Goal: Check status: Check status

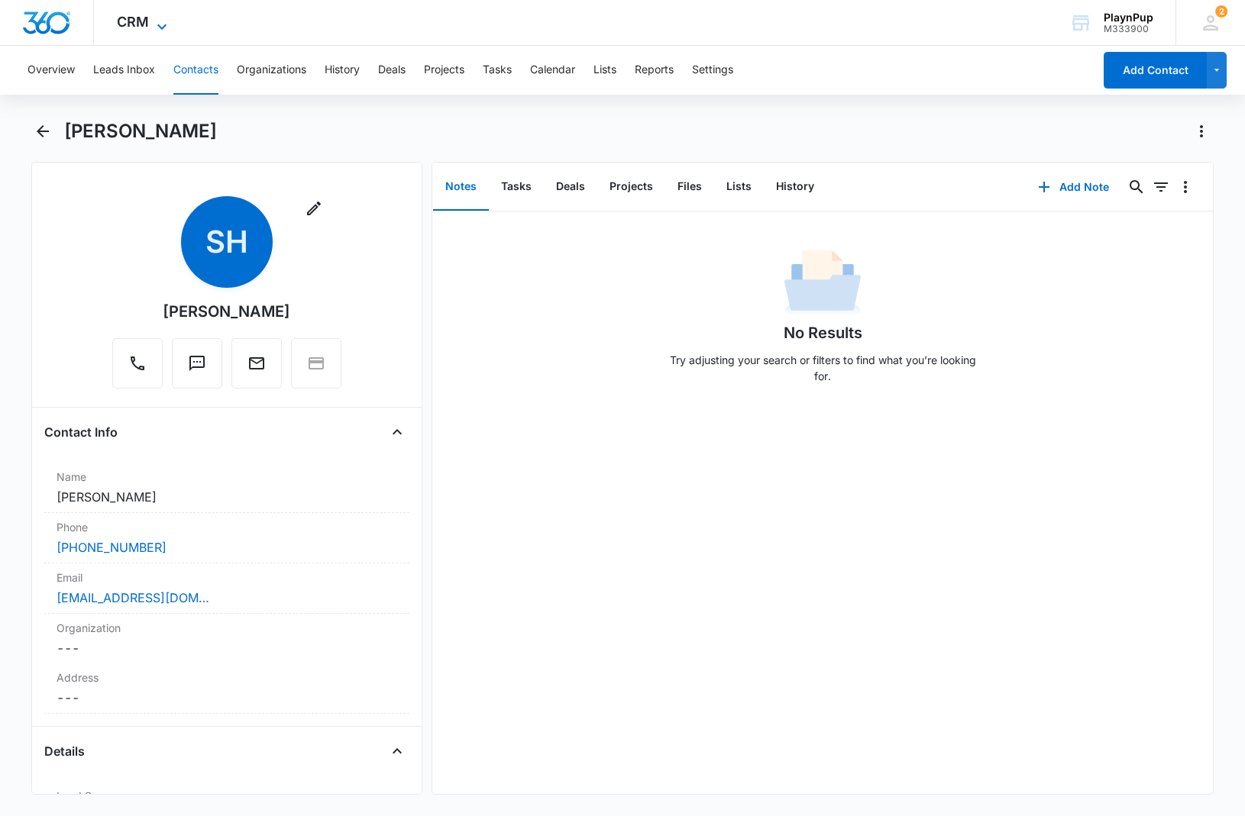
click at [157, 26] on icon at bounding box center [162, 27] width 18 height 18
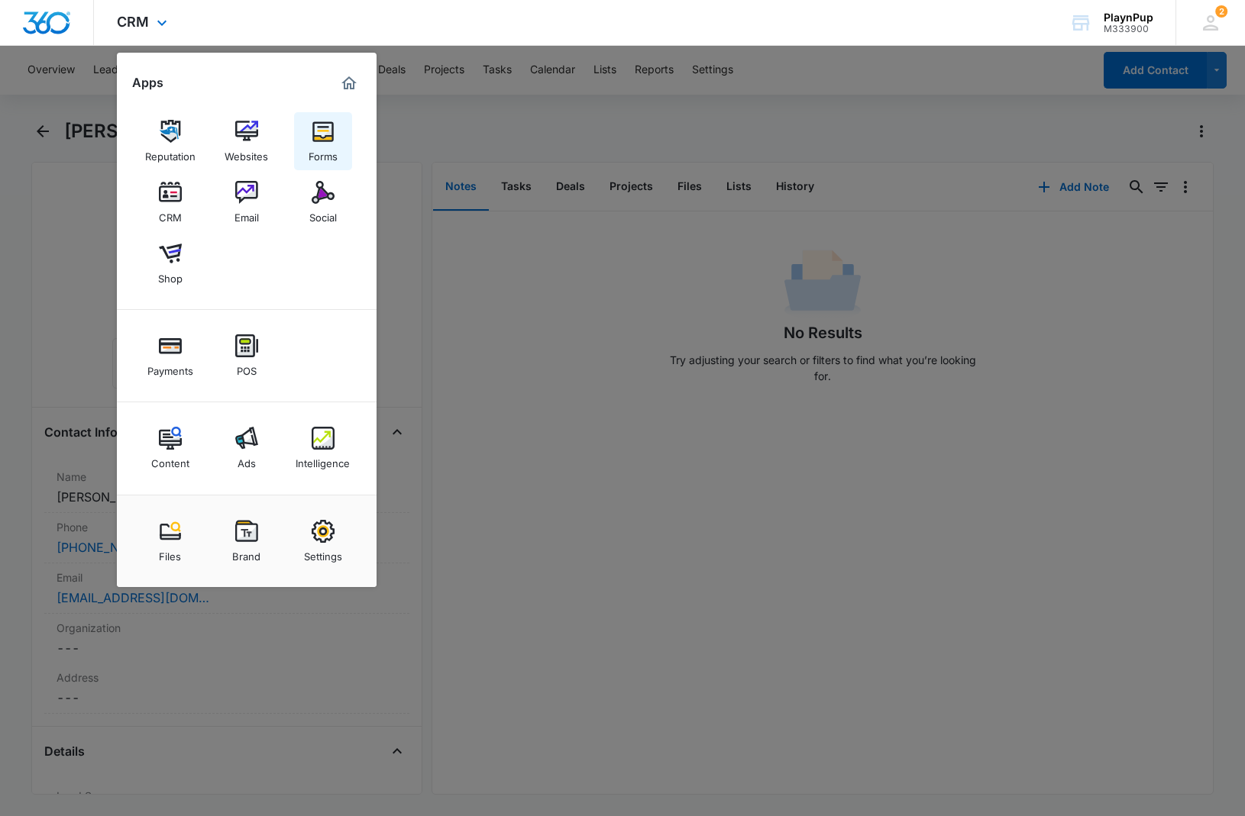
click at [309, 134] on link "Forms" at bounding box center [323, 141] width 58 height 58
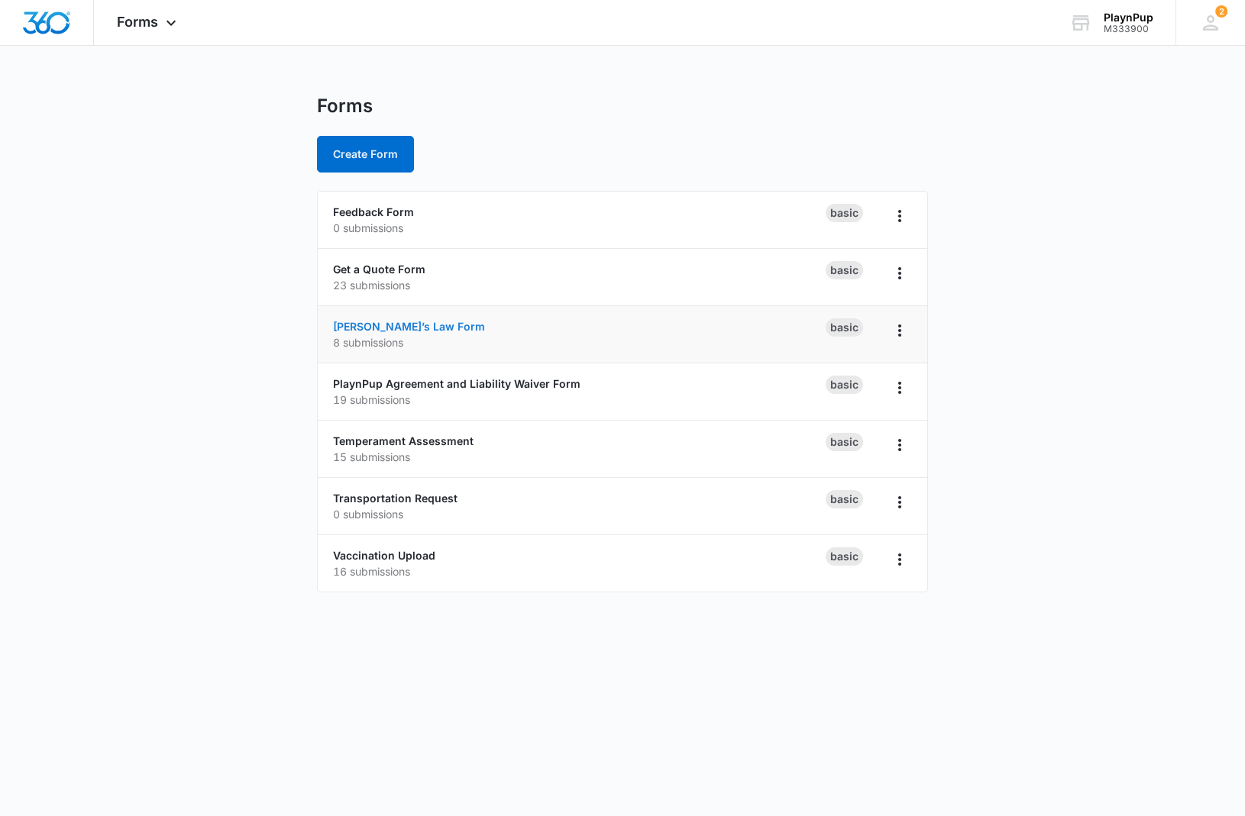
click at [388, 325] on link "[PERSON_NAME]’s Law Form" at bounding box center [409, 326] width 152 height 13
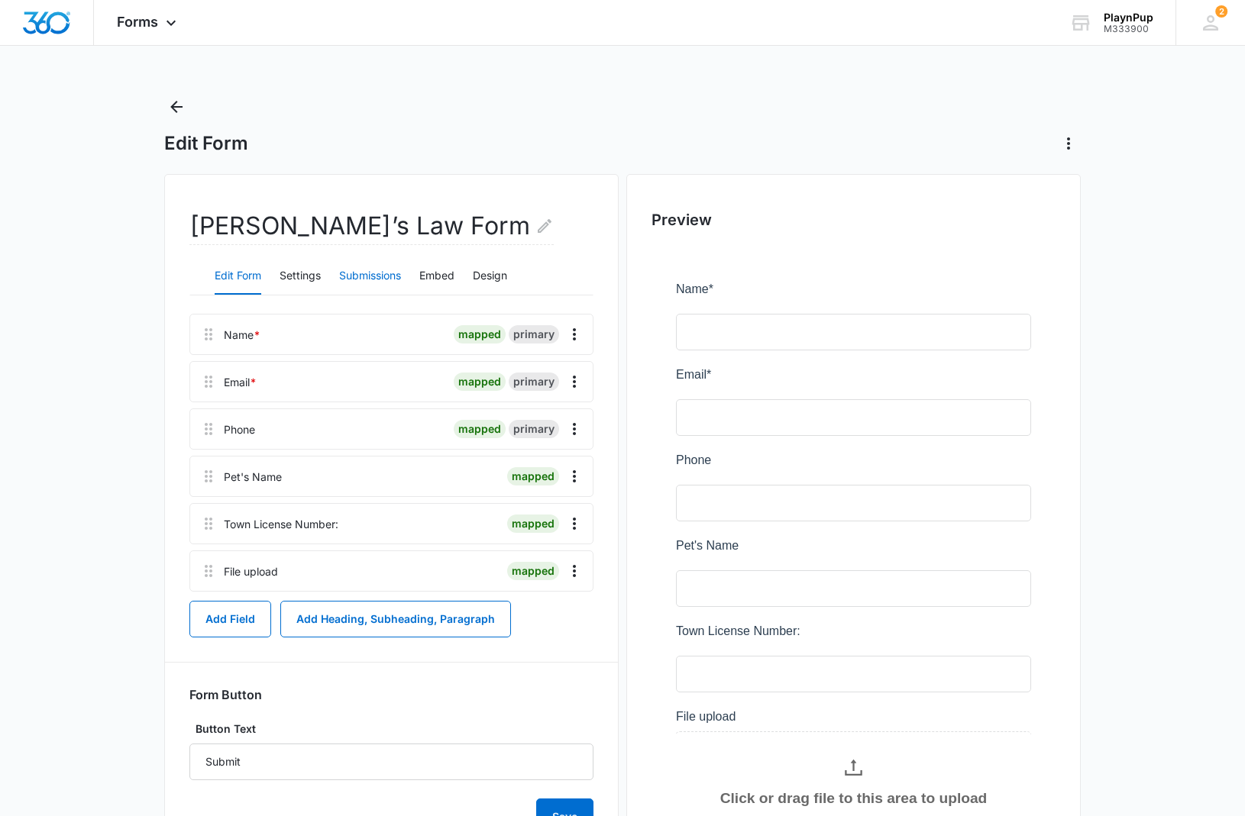
click at [385, 279] on button "Submissions" at bounding box center [370, 276] width 62 height 37
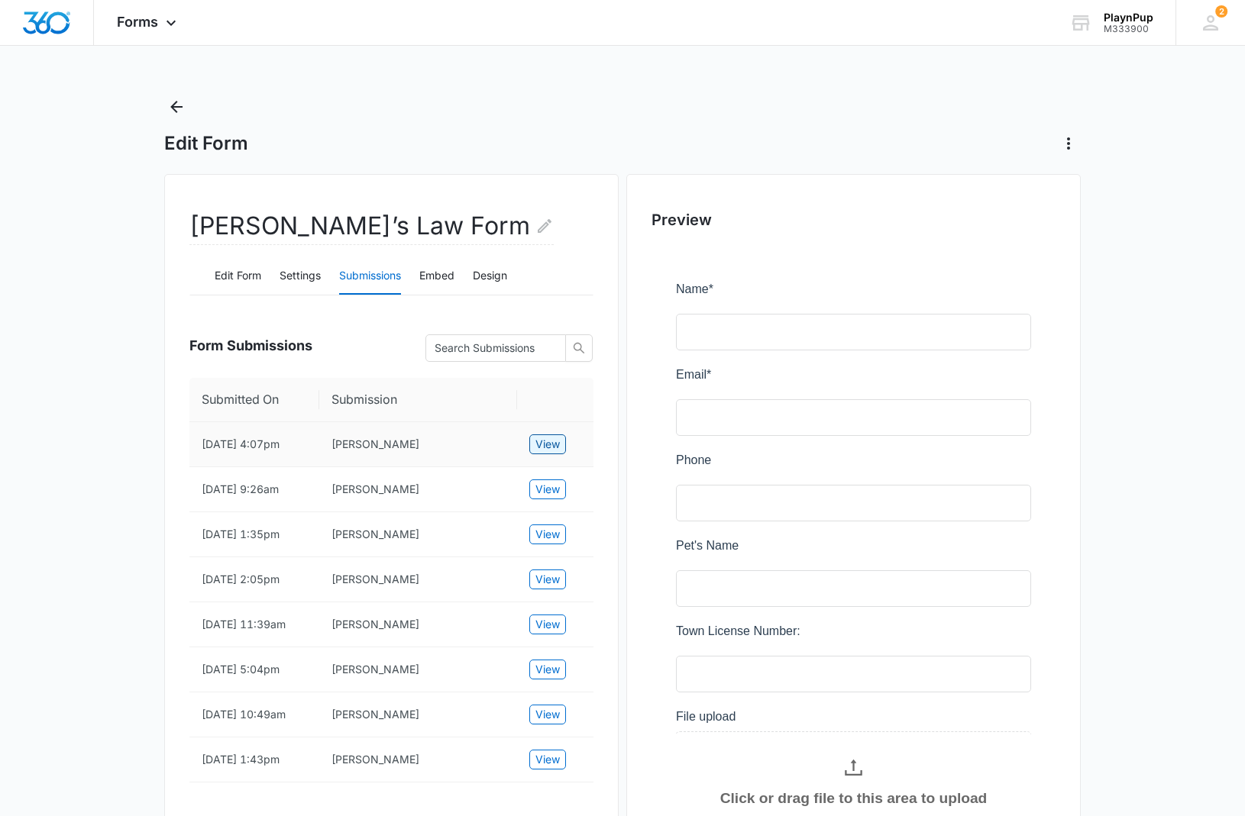
click at [538, 453] on span "View" at bounding box center [547, 444] width 24 height 17
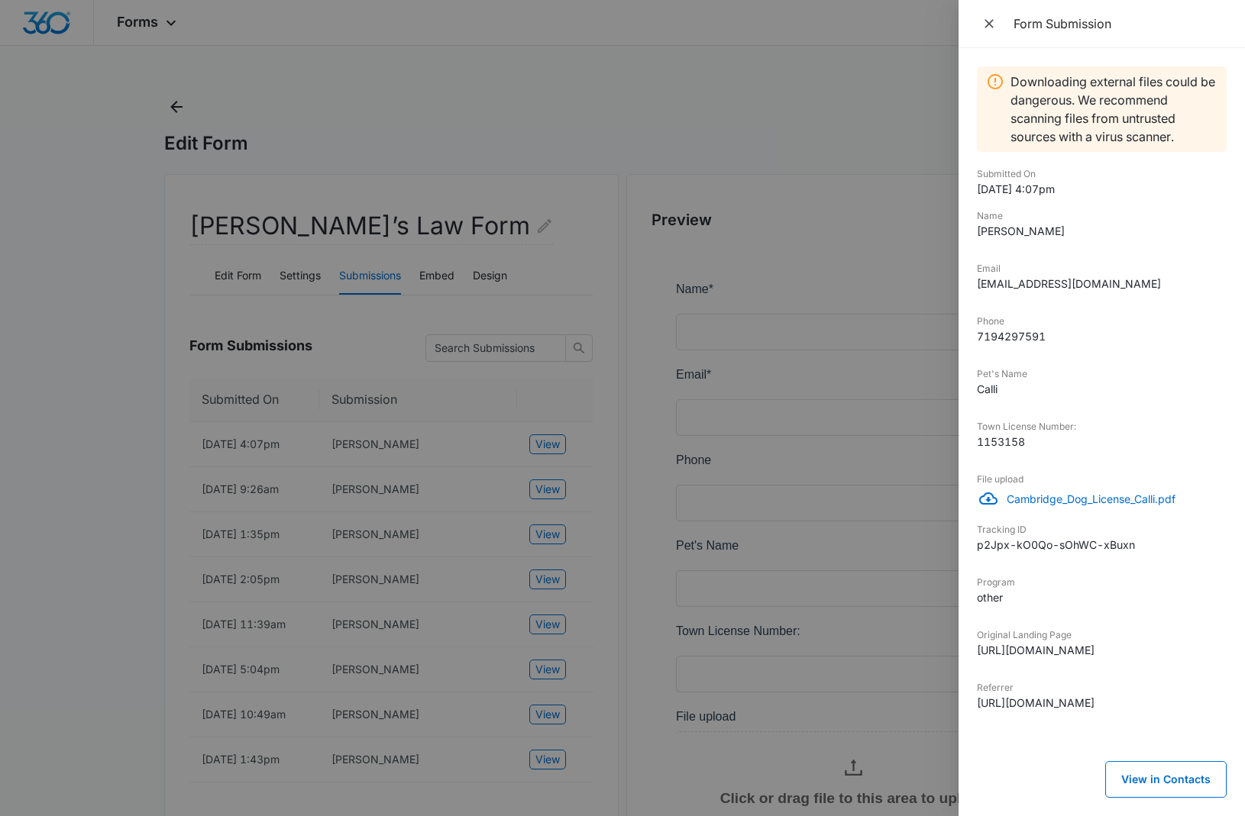
click at [1064, 504] on p "Cambridge_Dog_License_Calli.pdf" at bounding box center [1117, 499] width 220 height 16
click at [442, 469] on div at bounding box center [622, 408] width 1245 height 816
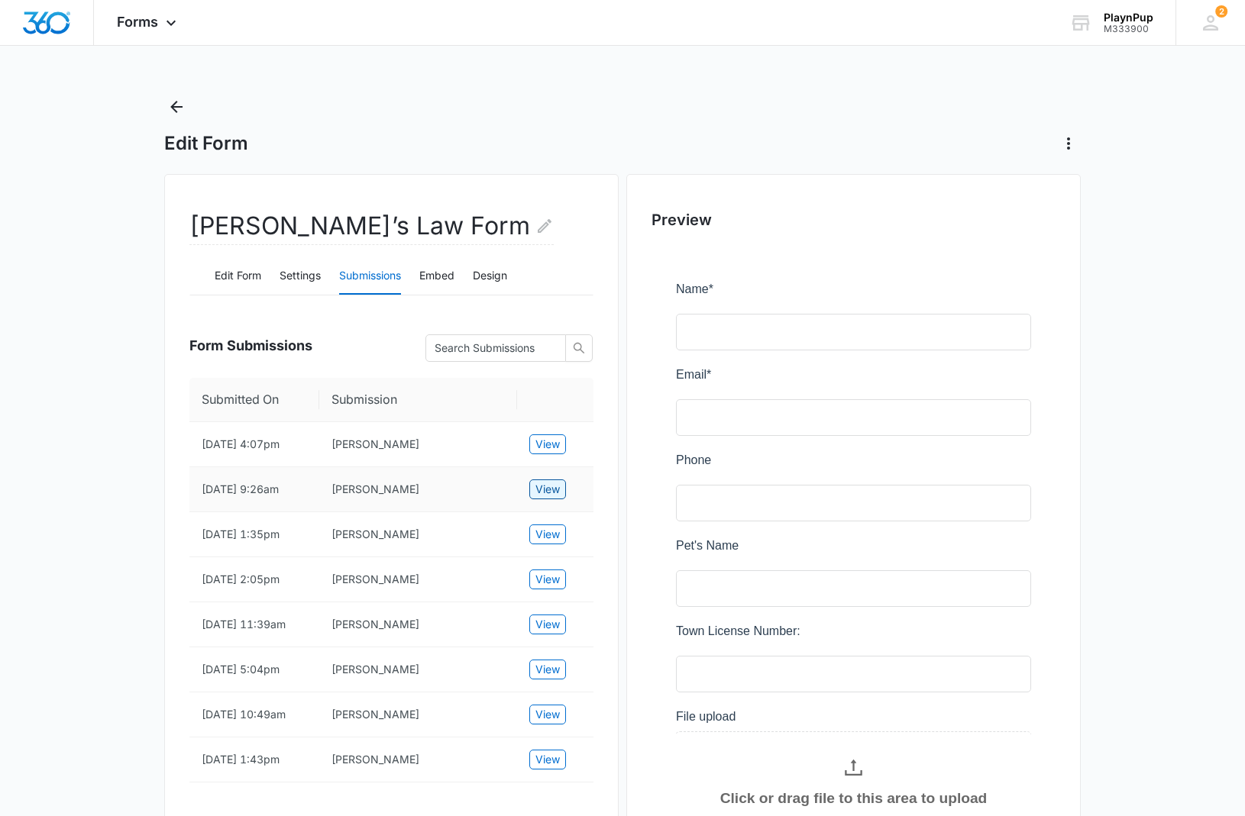
click at [554, 498] on span "View" at bounding box center [547, 489] width 24 height 17
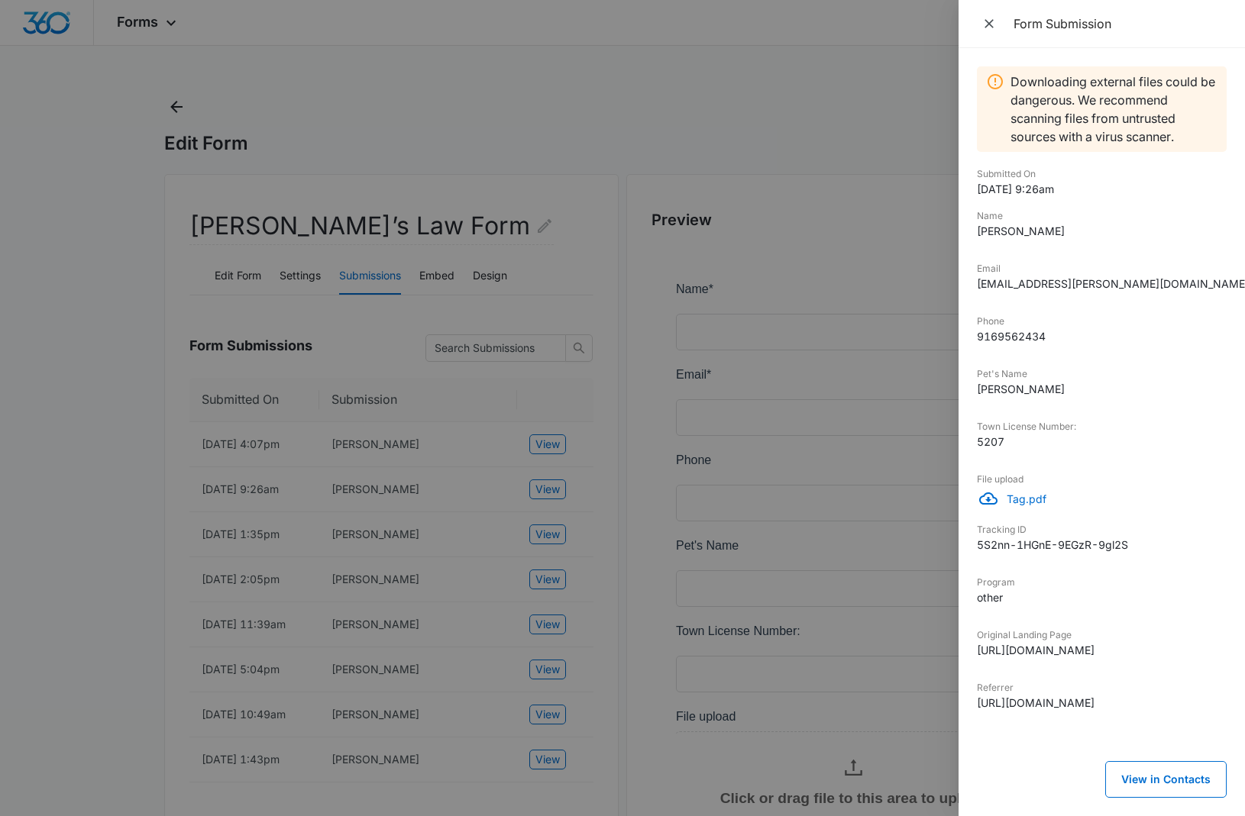
drag, startPoint x: 987, startPoint y: 25, endPoint x: 942, endPoint y: 46, distance: 49.6
click at [987, 25] on icon "Close" at bounding box center [988, 23] width 9 height 9
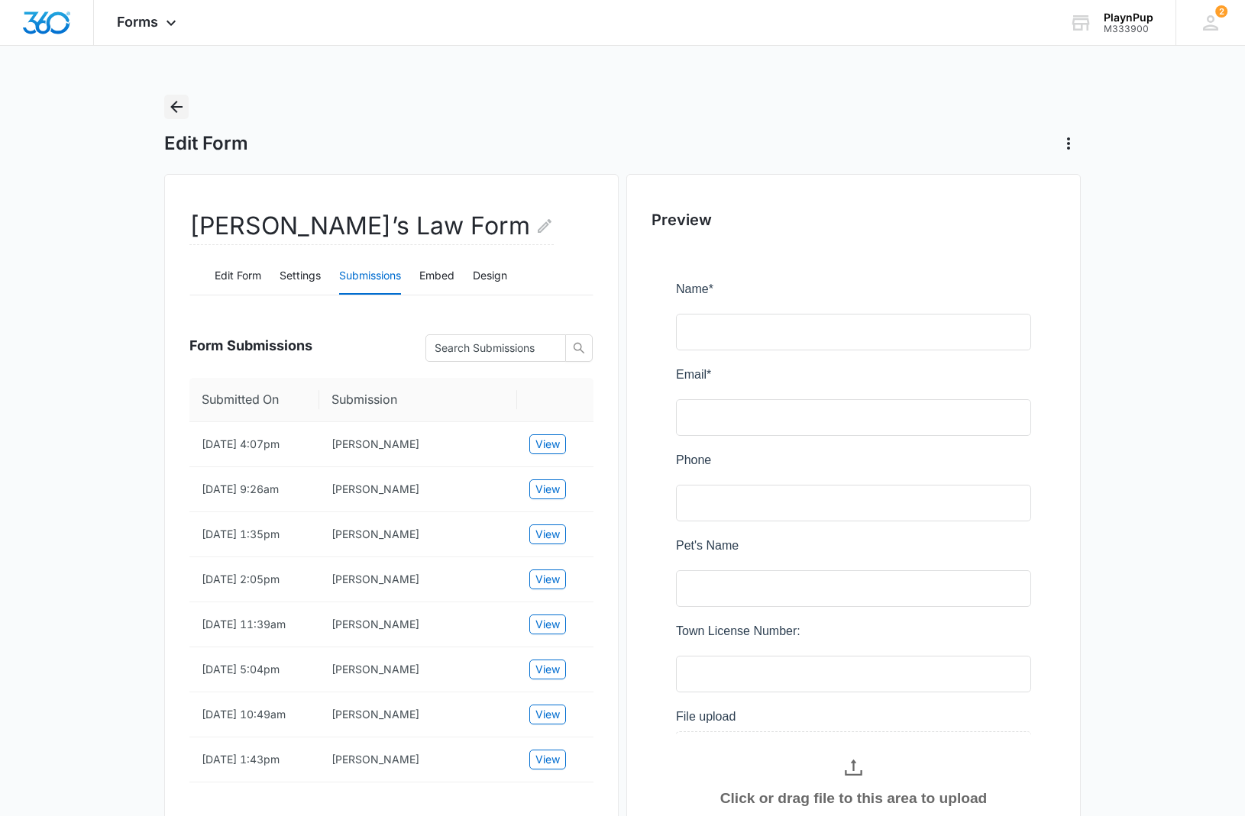
click at [180, 107] on icon "Back" at bounding box center [176, 107] width 12 height 12
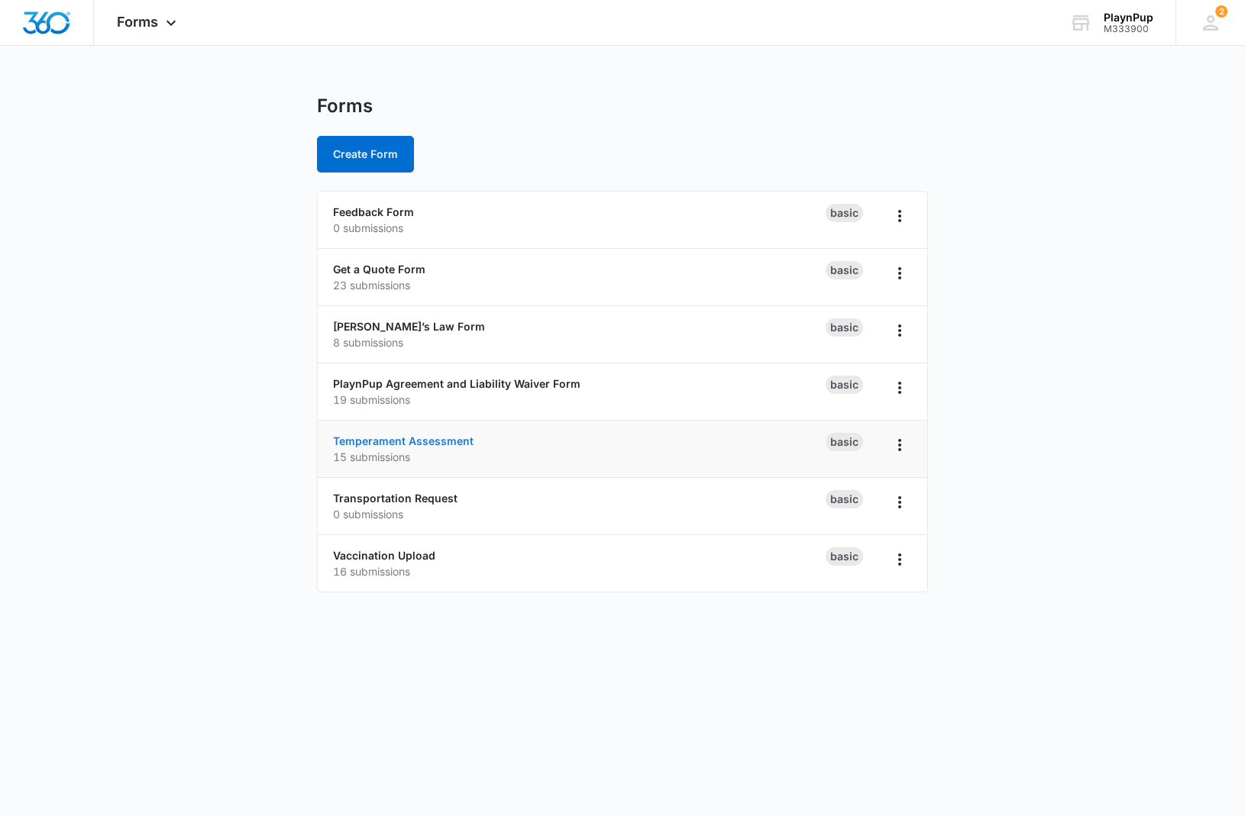
click at [422, 442] on link "Temperament Assessment" at bounding box center [403, 441] width 141 height 13
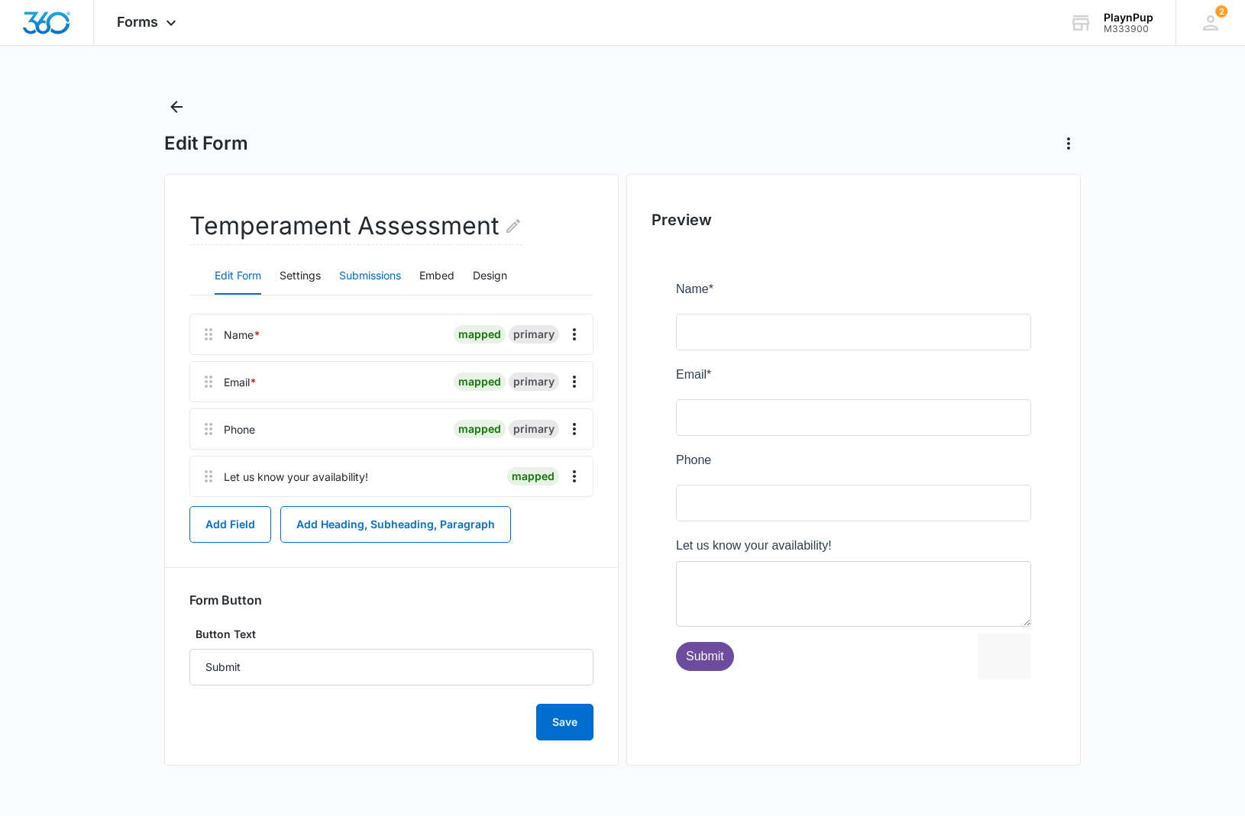
click at [376, 283] on button "Submissions" at bounding box center [370, 276] width 62 height 37
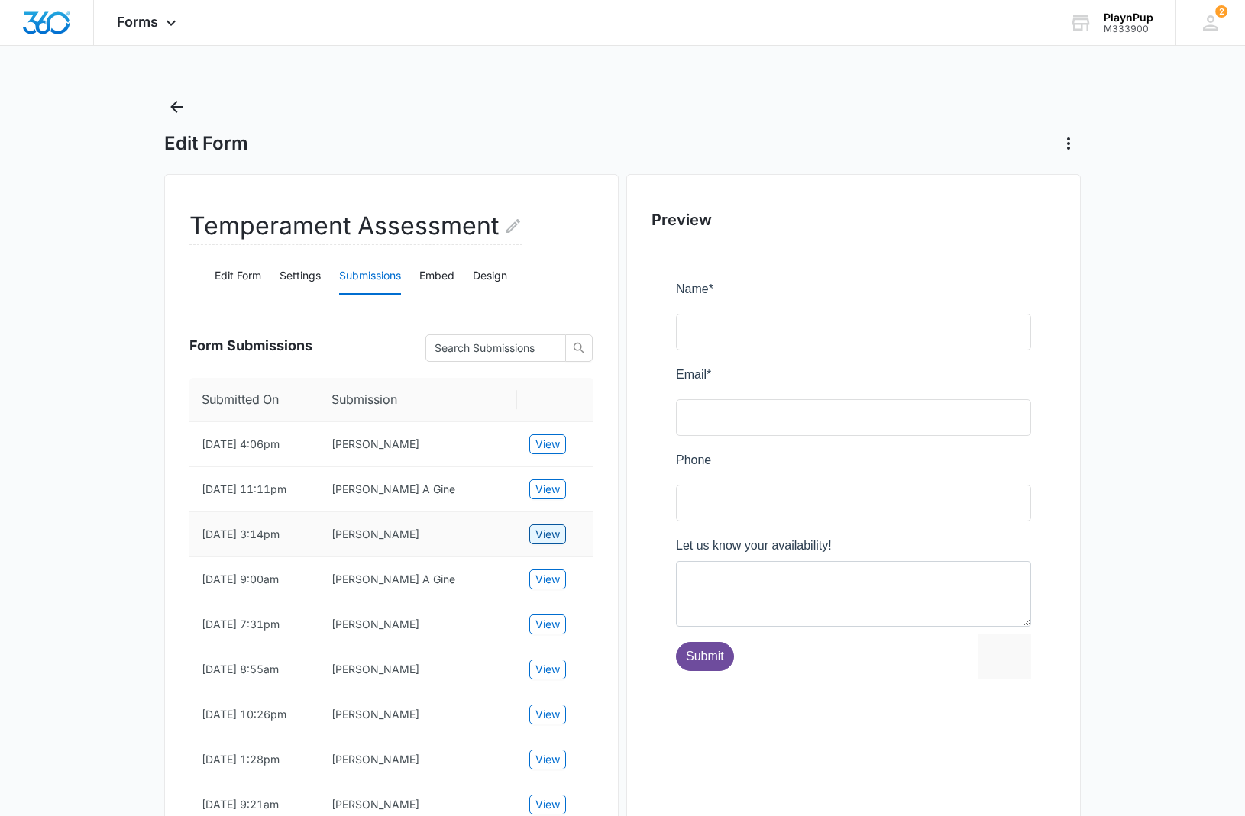
click at [553, 543] on span "View" at bounding box center [547, 534] width 24 height 17
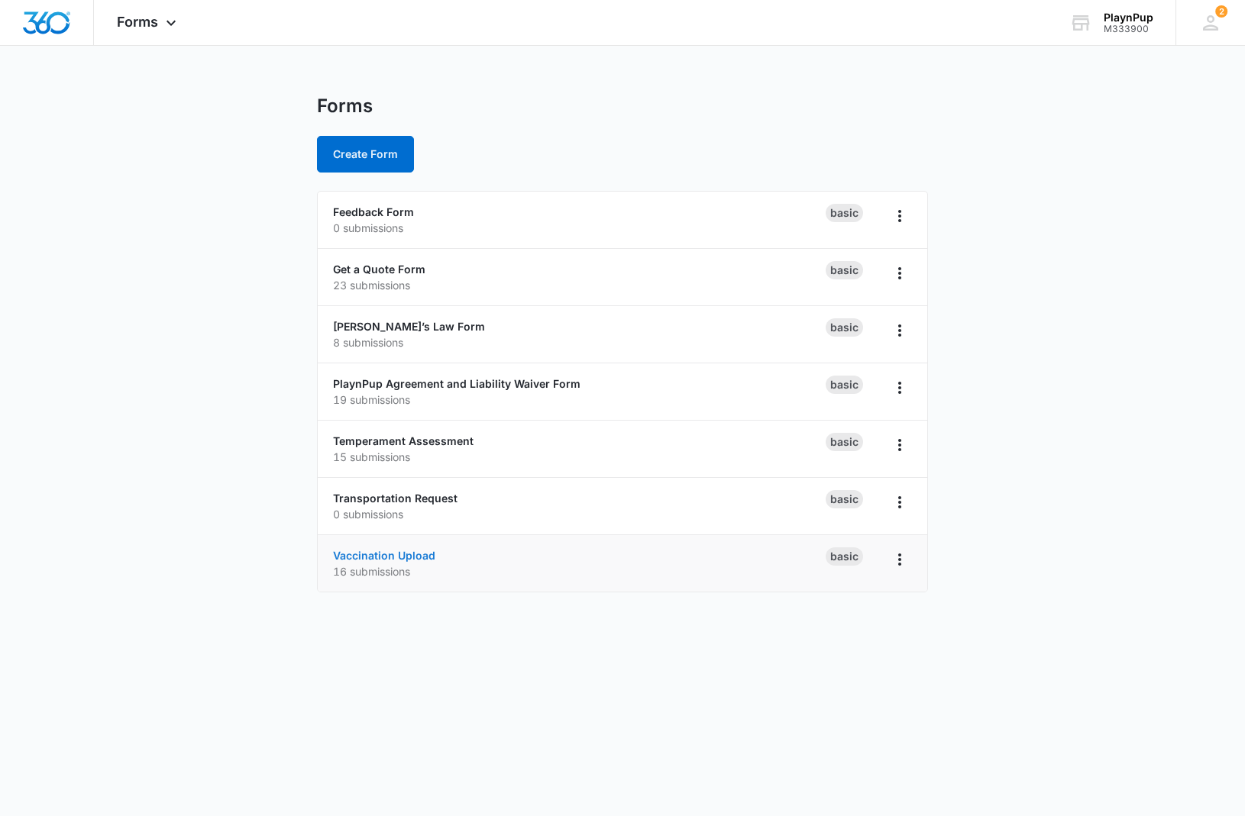
click at [380, 559] on link "Vaccination Upload" at bounding box center [384, 555] width 102 height 13
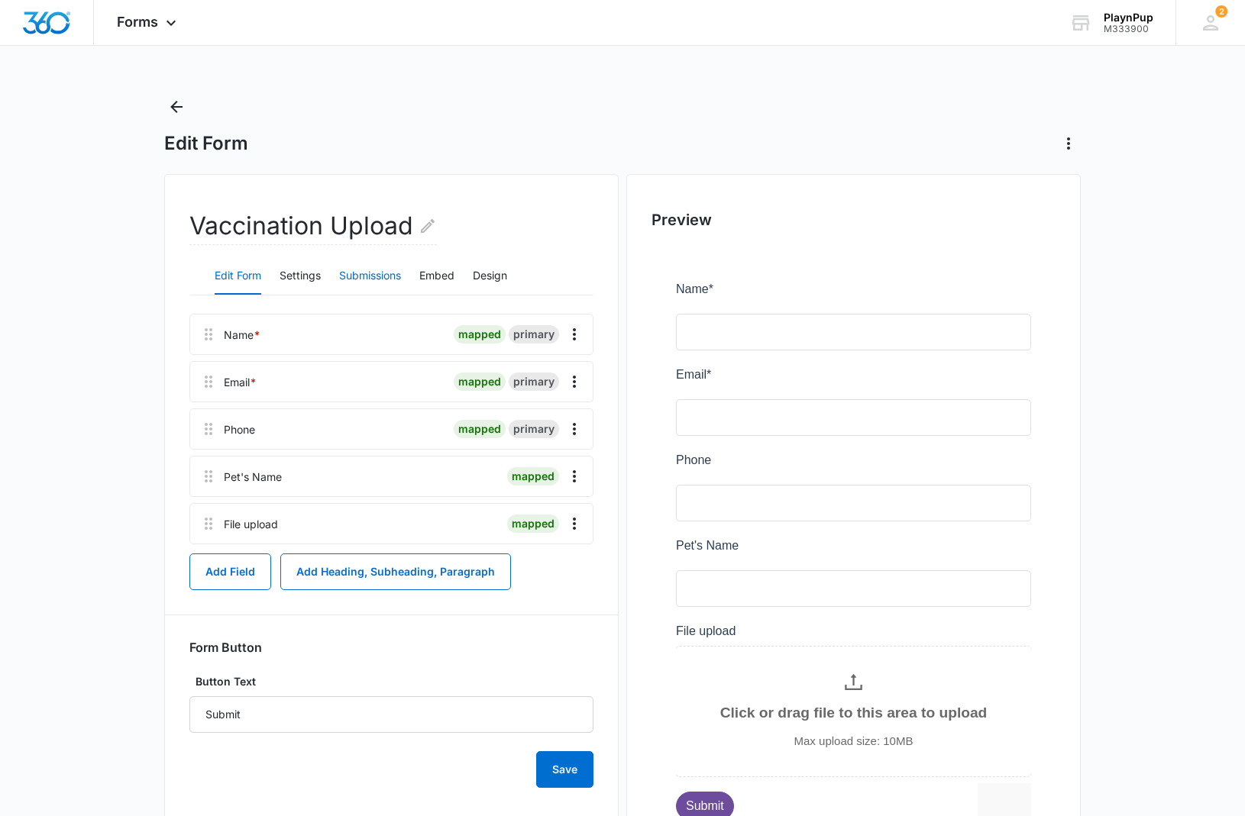
click at [375, 279] on button "Submissions" at bounding box center [370, 276] width 62 height 37
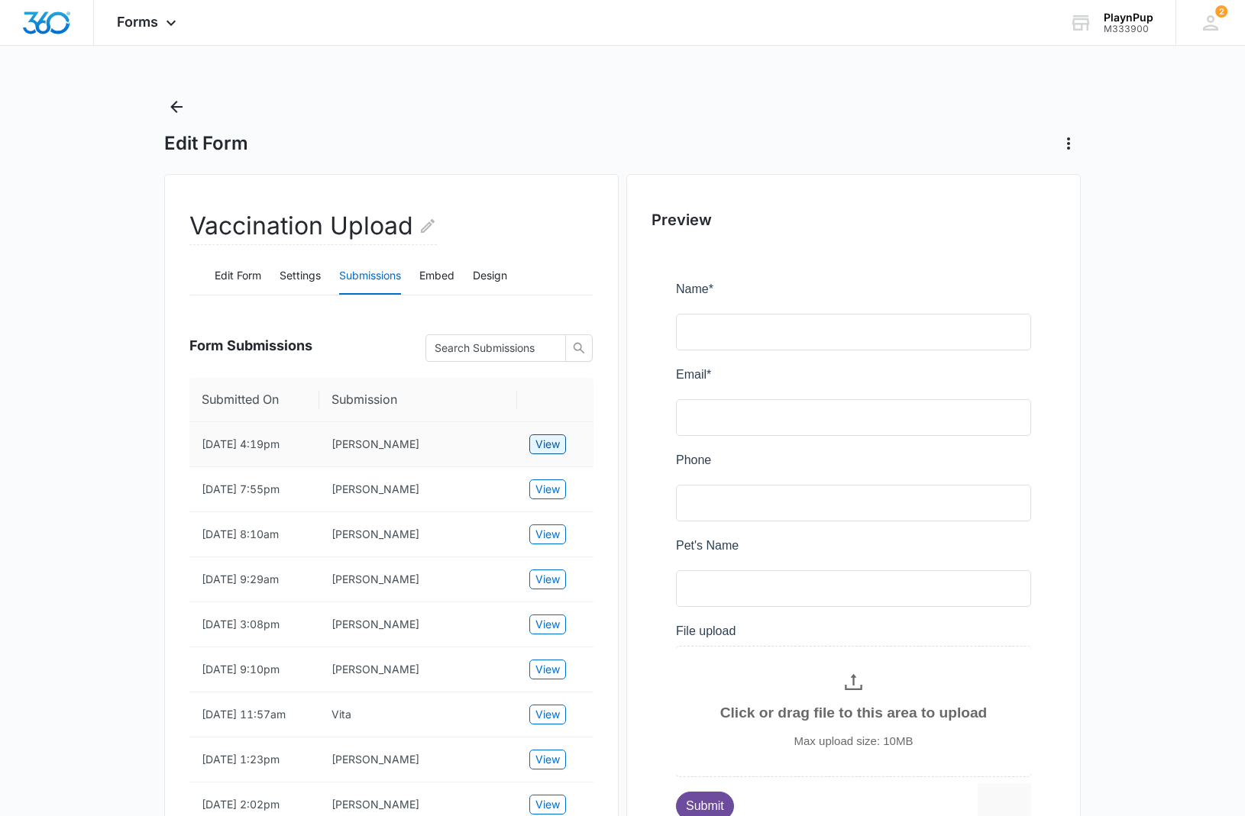
click at [545, 451] on span "View" at bounding box center [547, 444] width 24 height 17
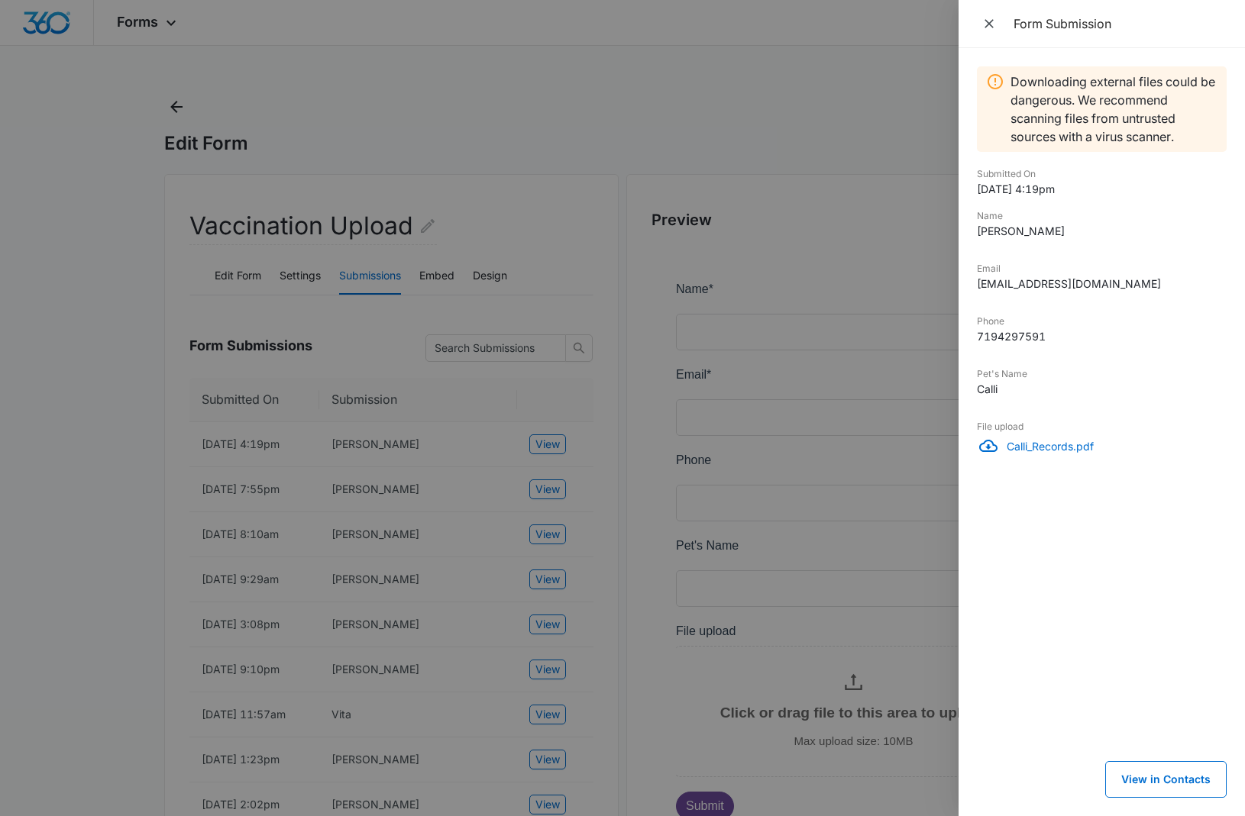
click at [1055, 453] on p "Calli_Records.pdf" at bounding box center [1117, 446] width 220 height 16
click at [379, 613] on div at bounding box center [622, 408] width 1245 height 816
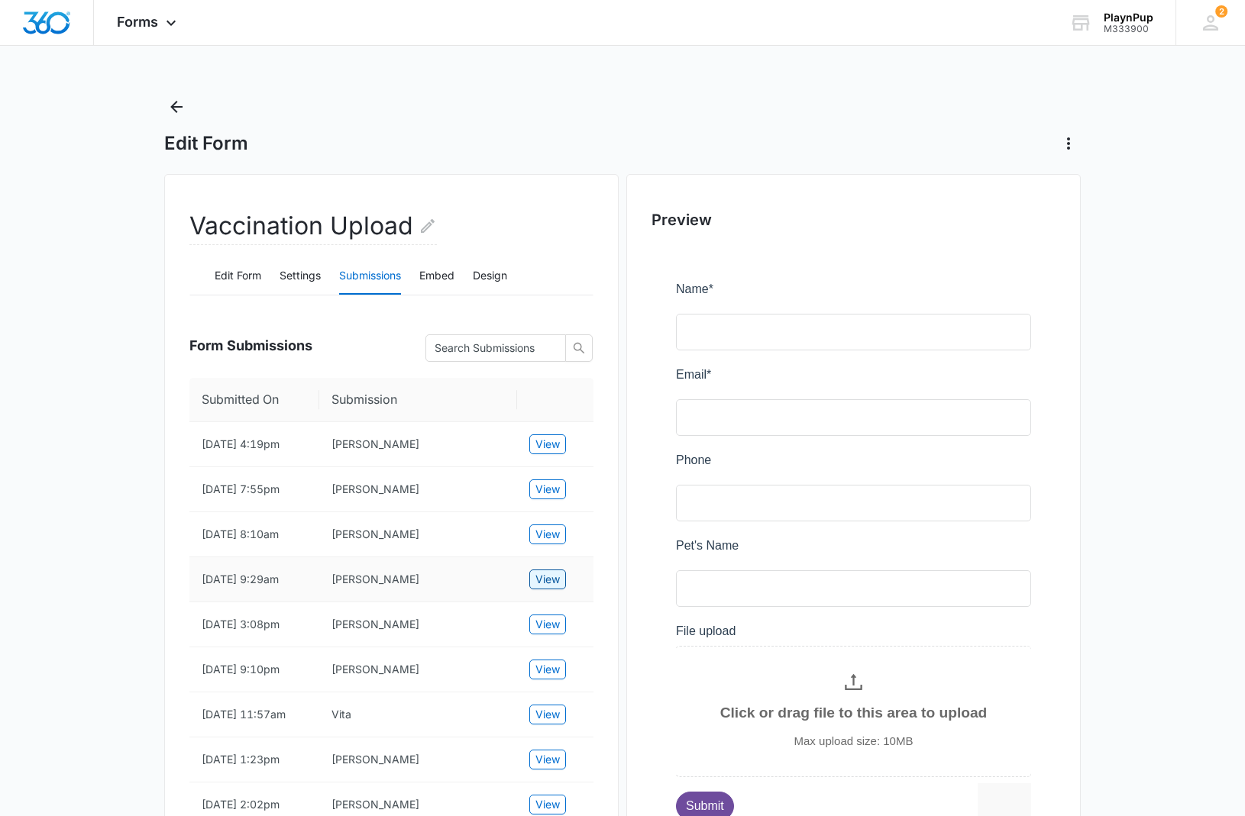
click at [545, 588] on span "View" at bounding box center [547, 579] width 24 height 17
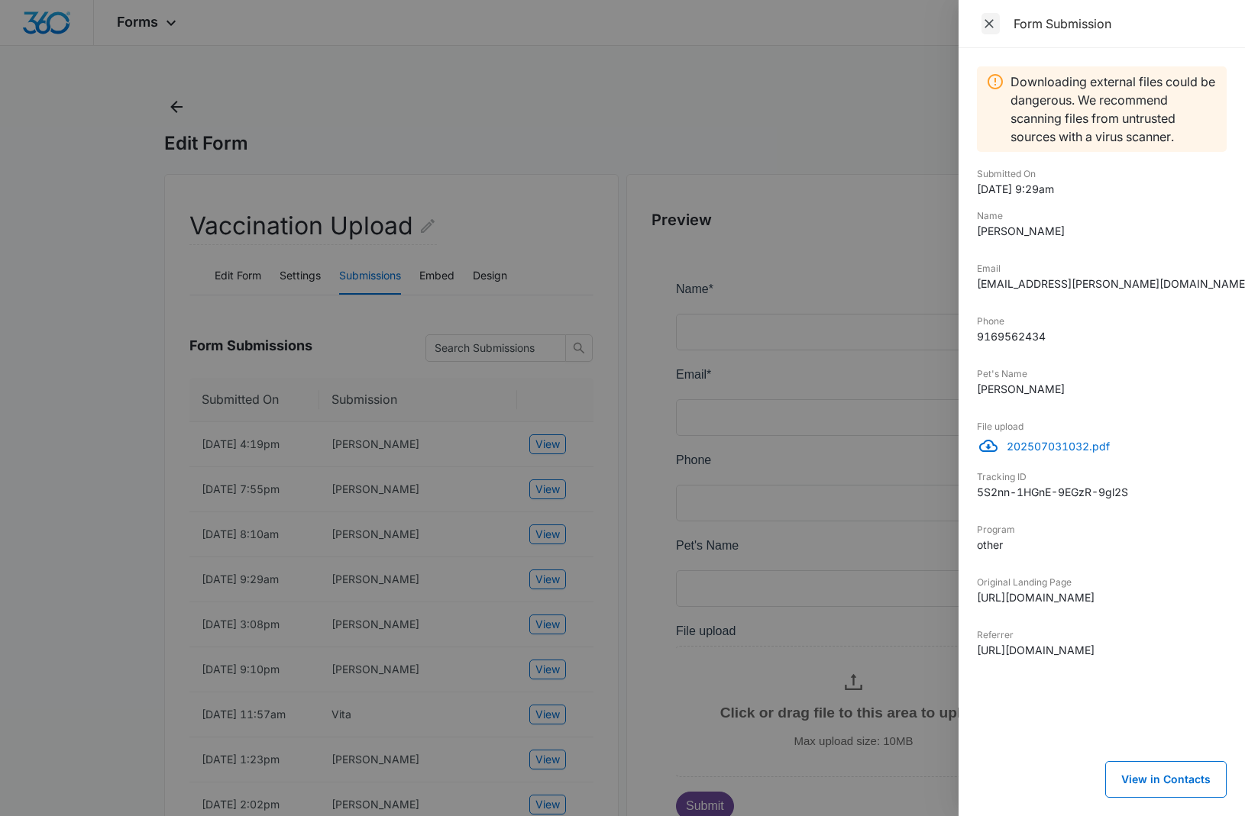
click at [989, 29] on icon "Close" at bounding box center [988, 23] width 15 height 15
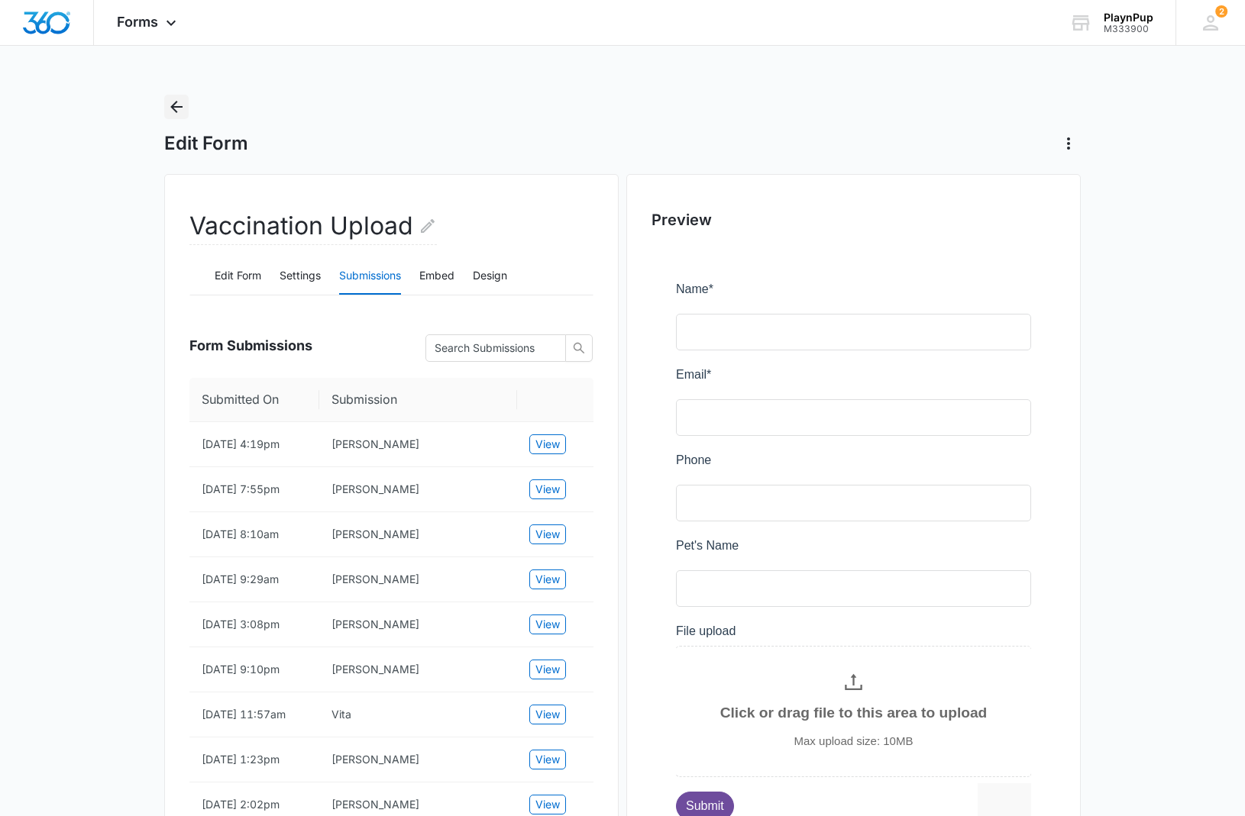
click at [177, 110] on icon "Back" at bounding box center [176, 107] width 18 height 18
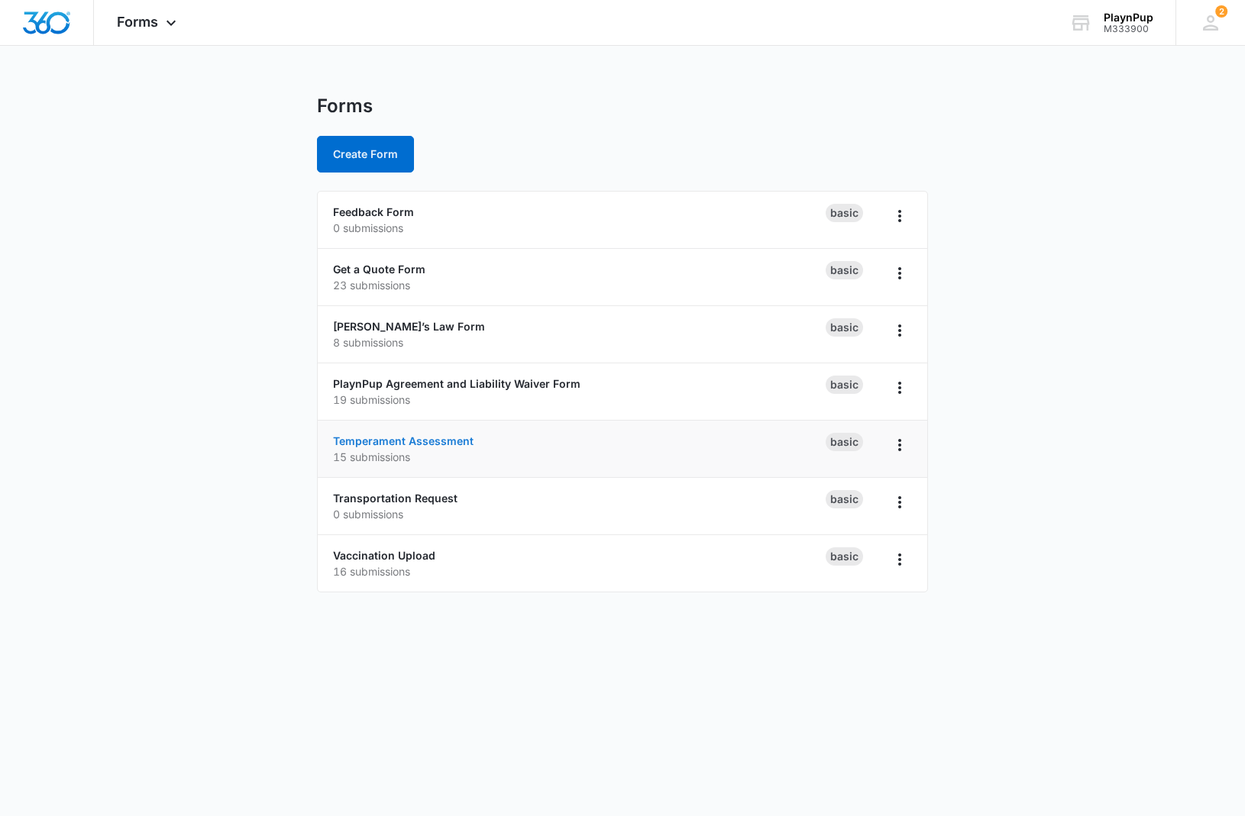
click at [412, 438] on link "Temperament Assessment" at bounding box center [403, 441] width 141 height 13
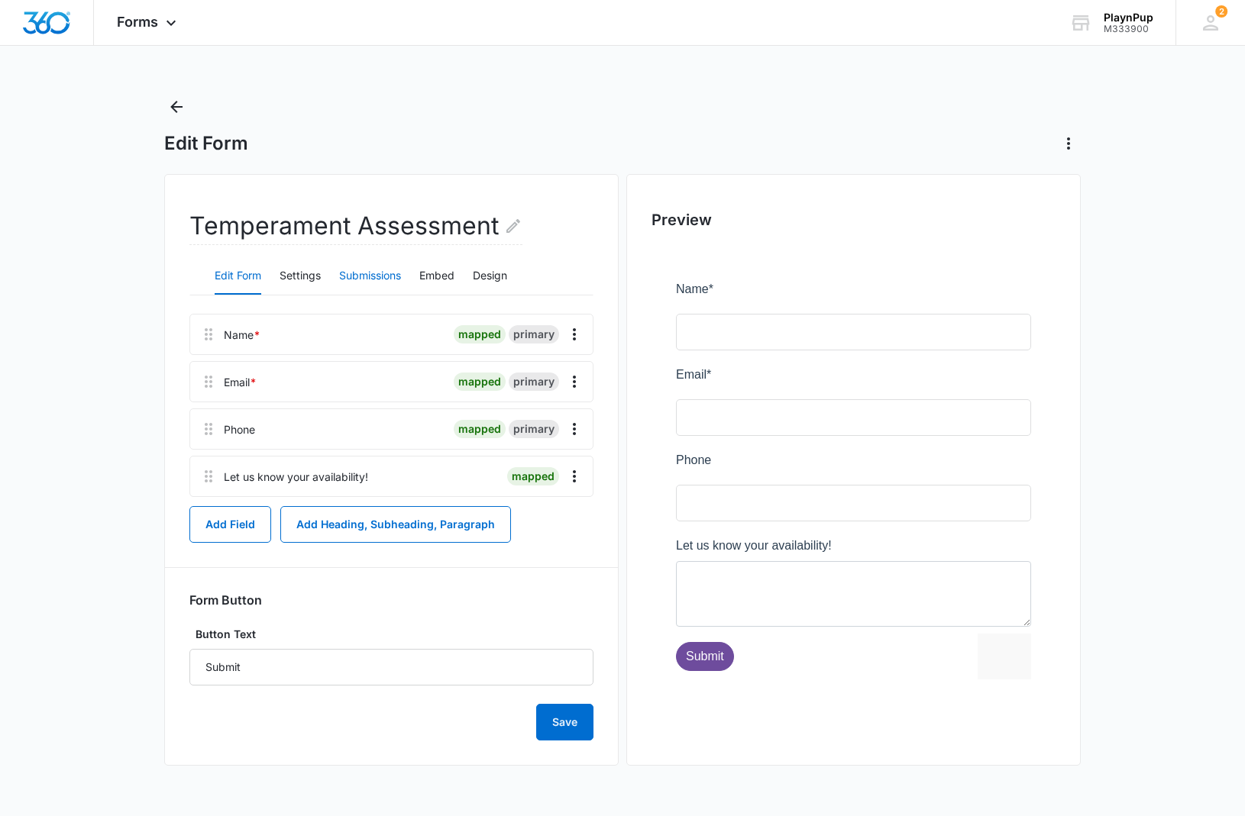
click at [360, 271] on button "Submissions" at bounding box center [370, 276] width 62 height 37
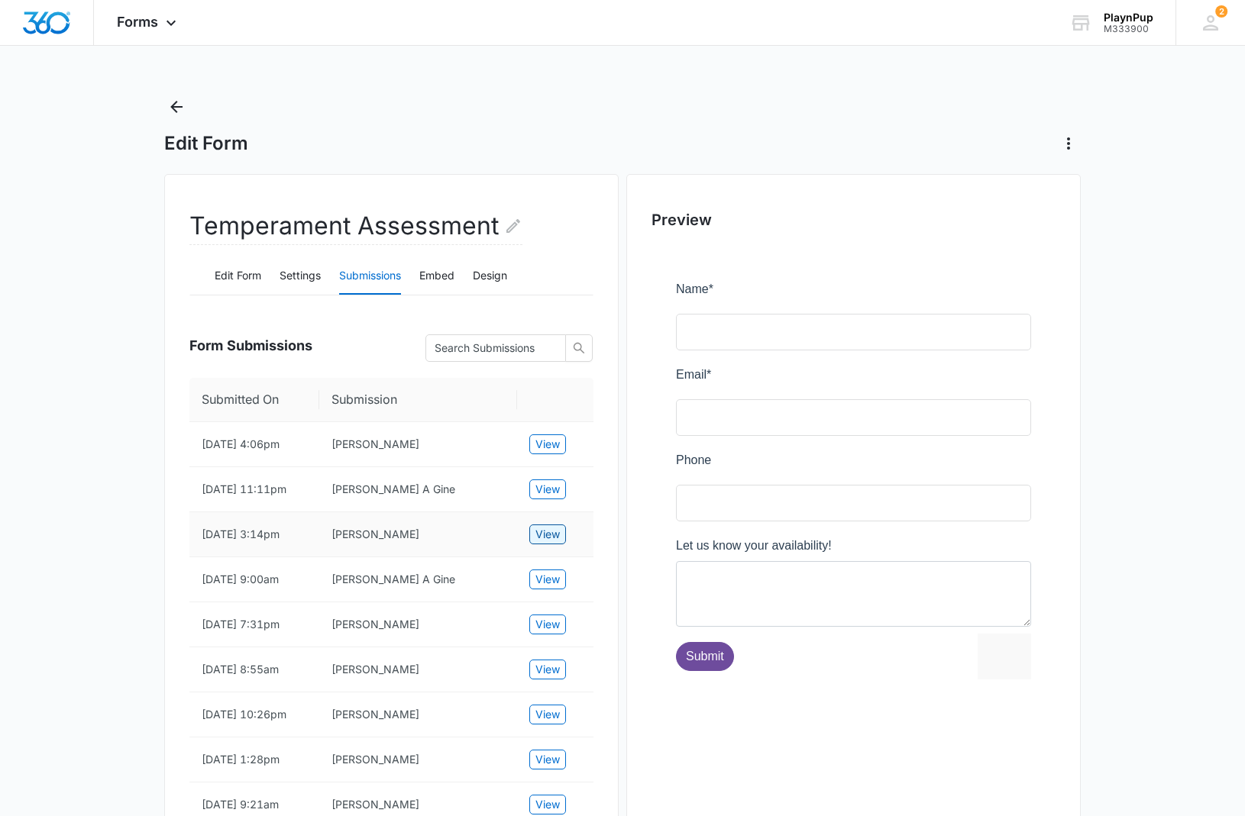
click at [548, 543] on span "View" at bounding box center [547, 534] width 24 height 17
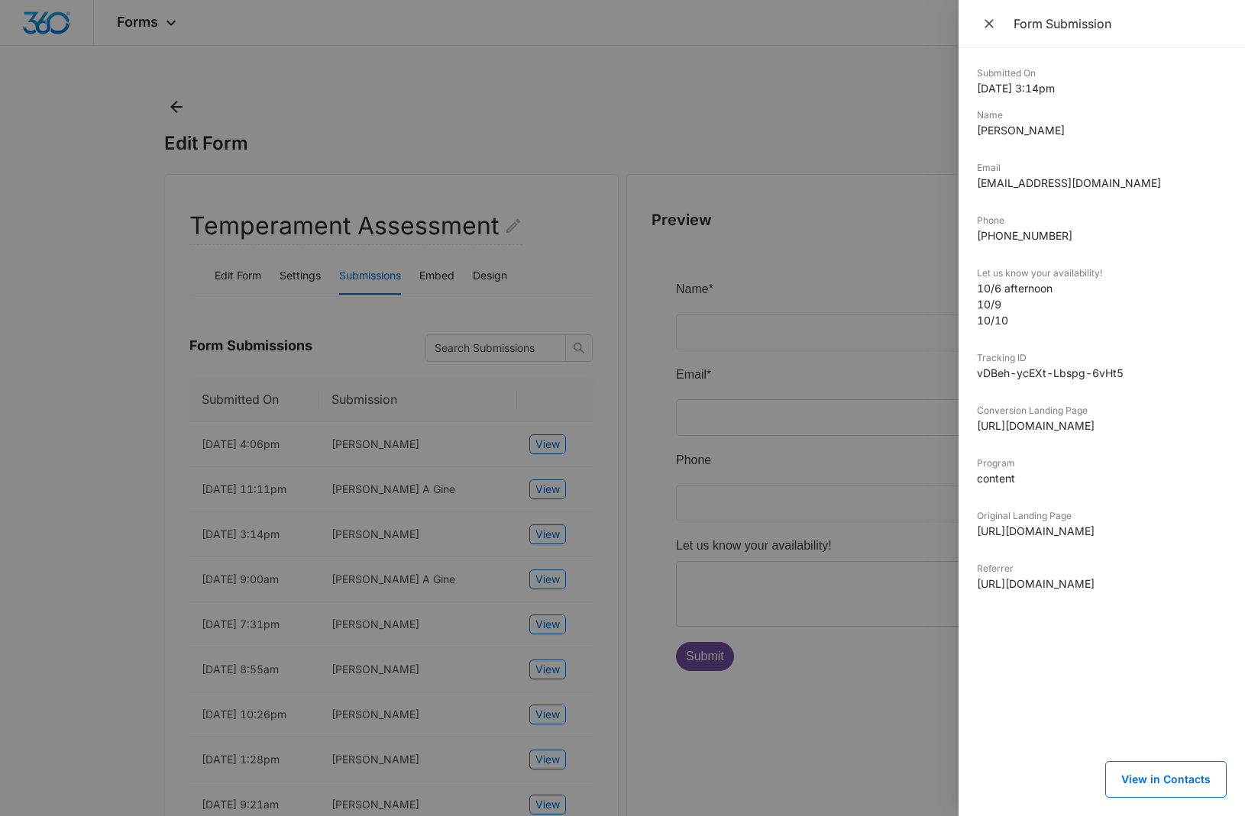
click at [548, 505] on div at bounding box center [622, 408] width 1245 height 816
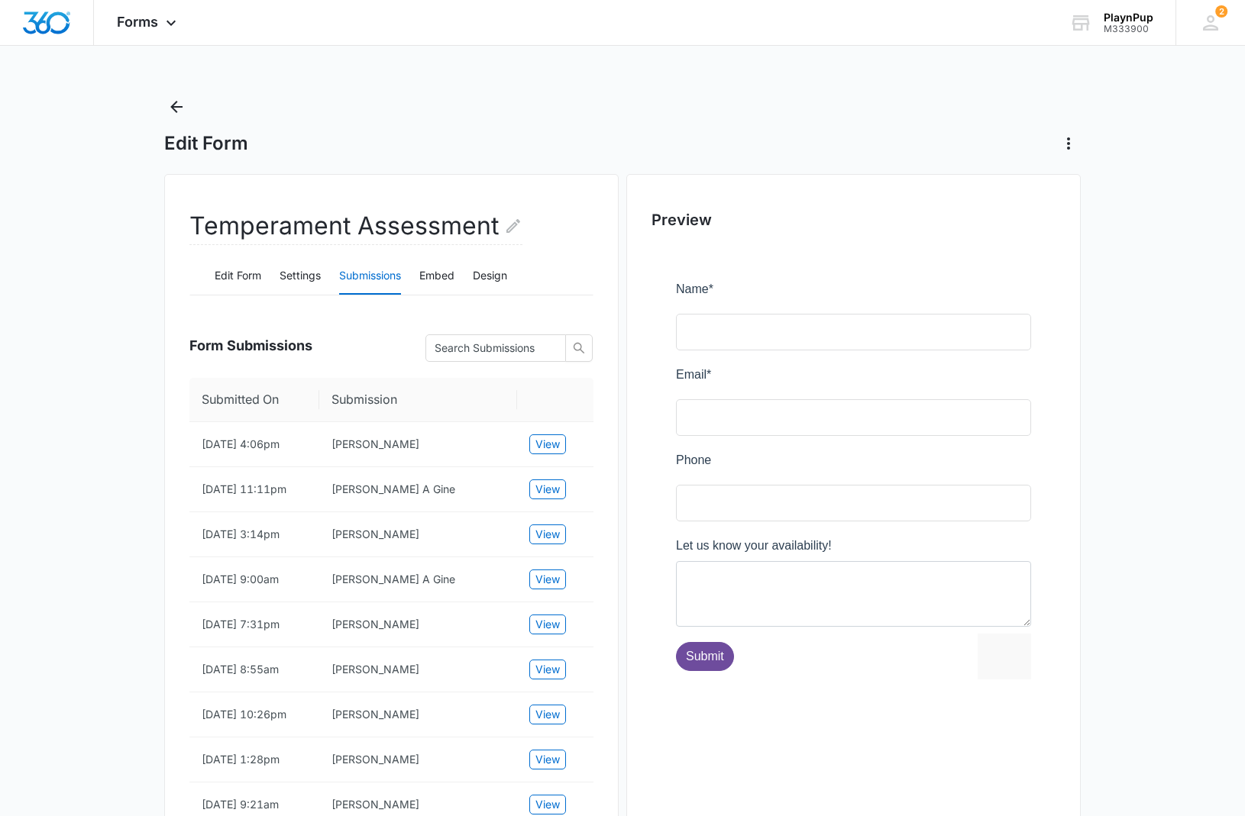
click at [545, 498] on span "View" at bounding box center [547, 489] width 24 height 17
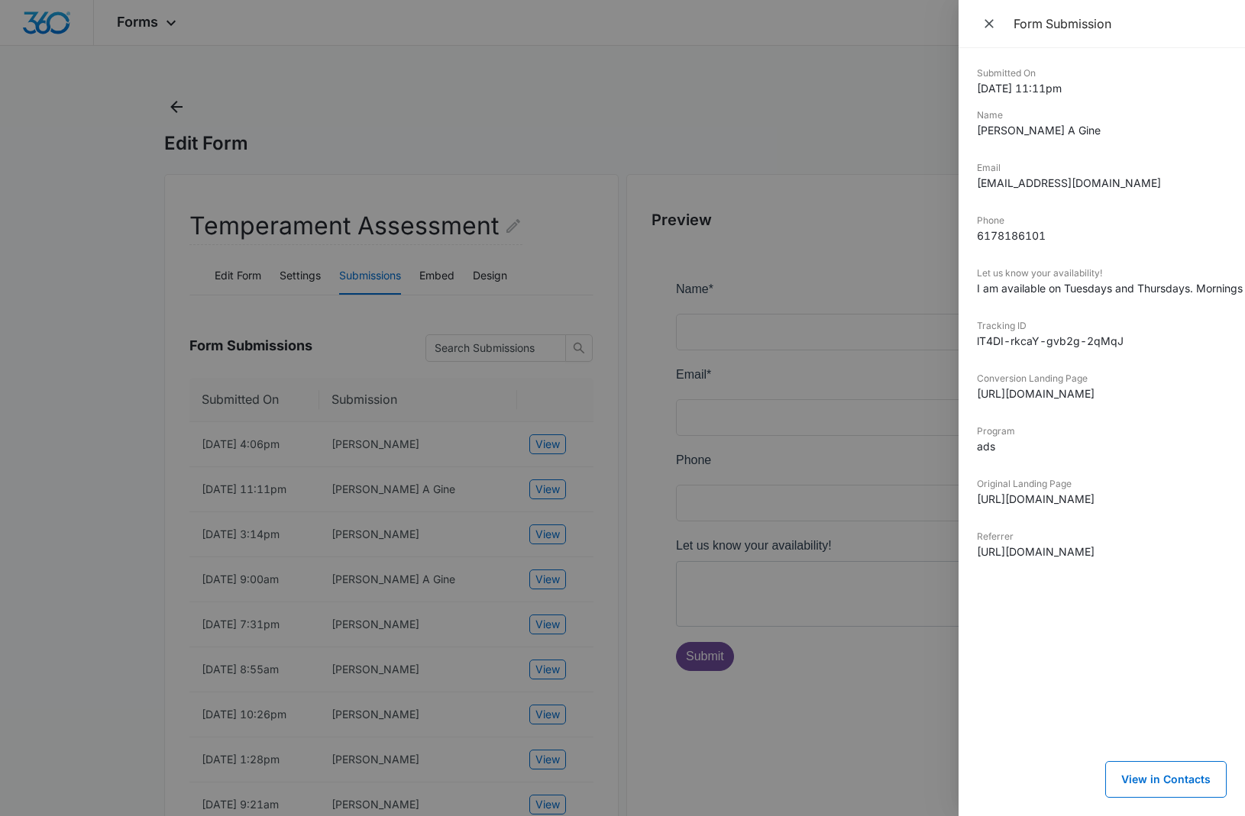
click at [551, 456] on div at bounding box center [622, 408] width 1245 height 816
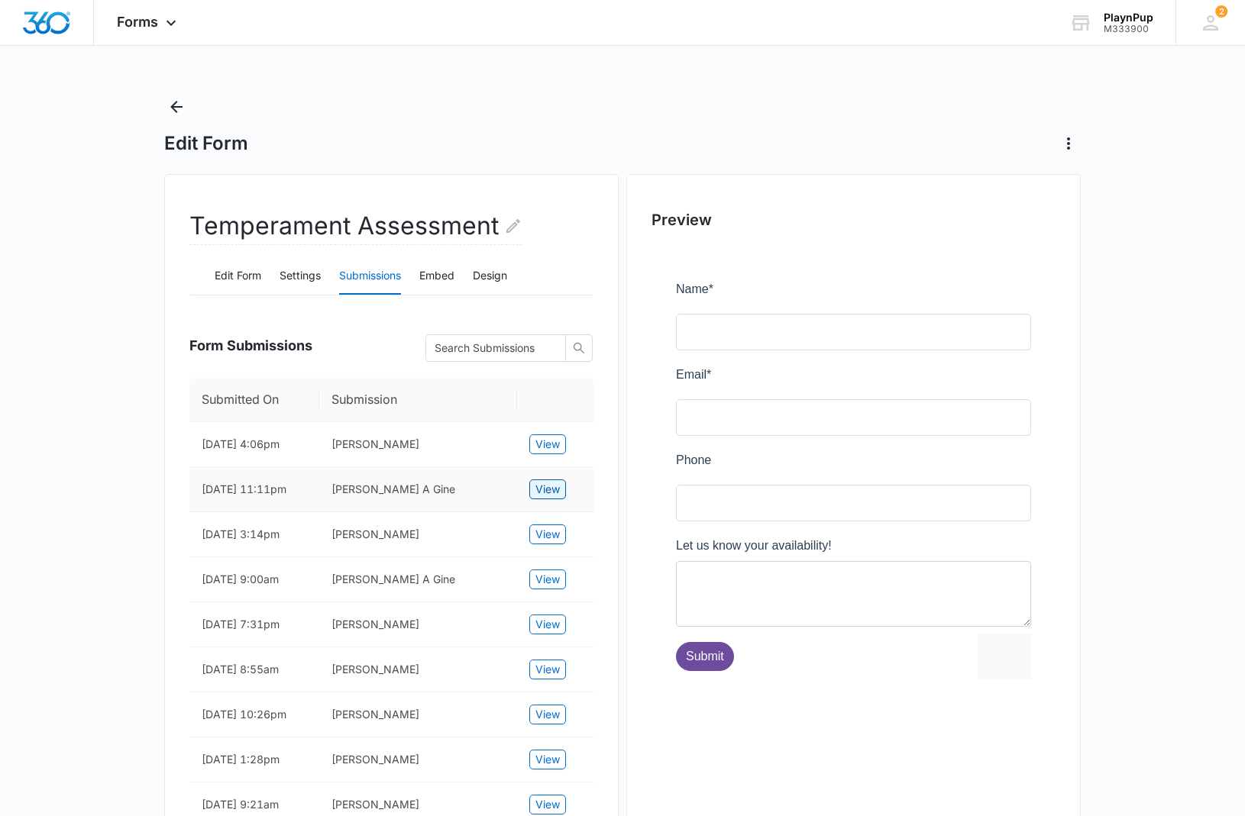
click at [544, 498] on span "View" at bounding box center [547, 489] width 24 height 17
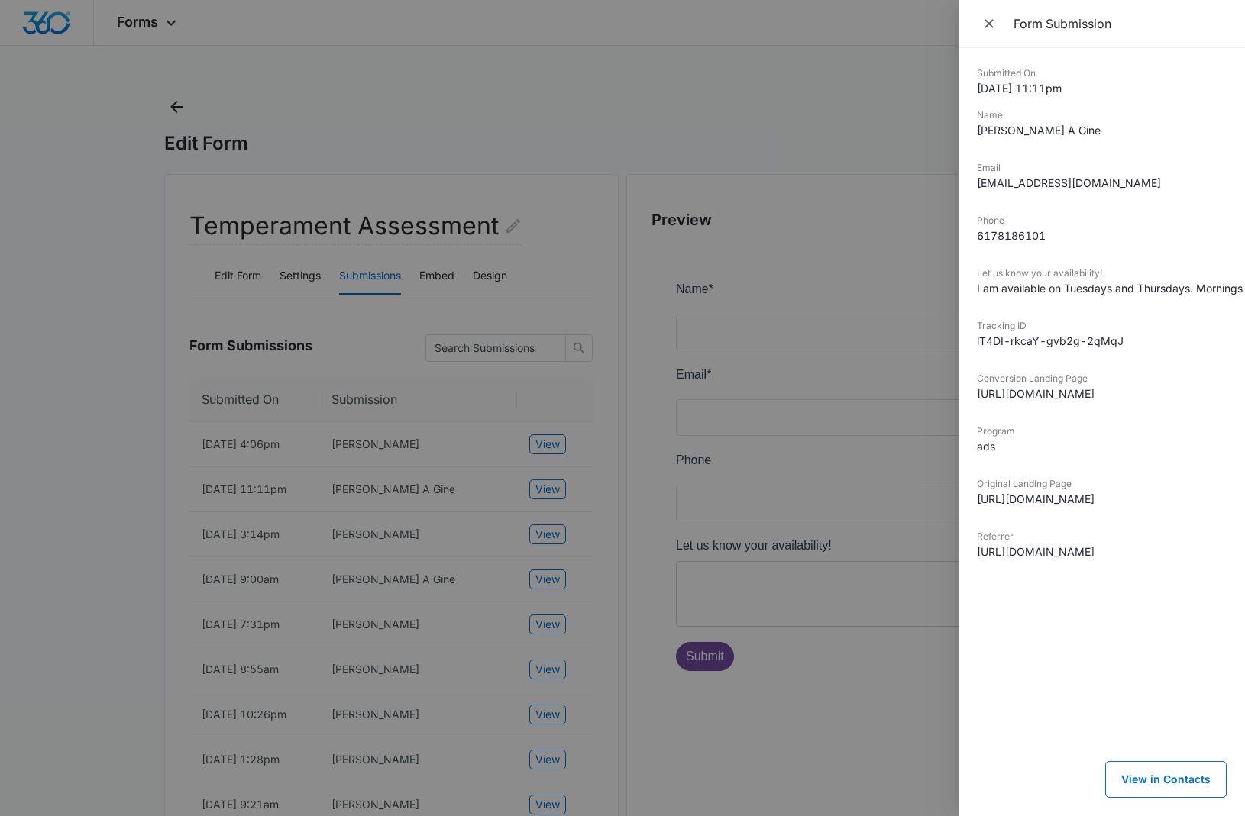
click at [188, 109] on div at bounding box center [622, 408] width 1245 height 816
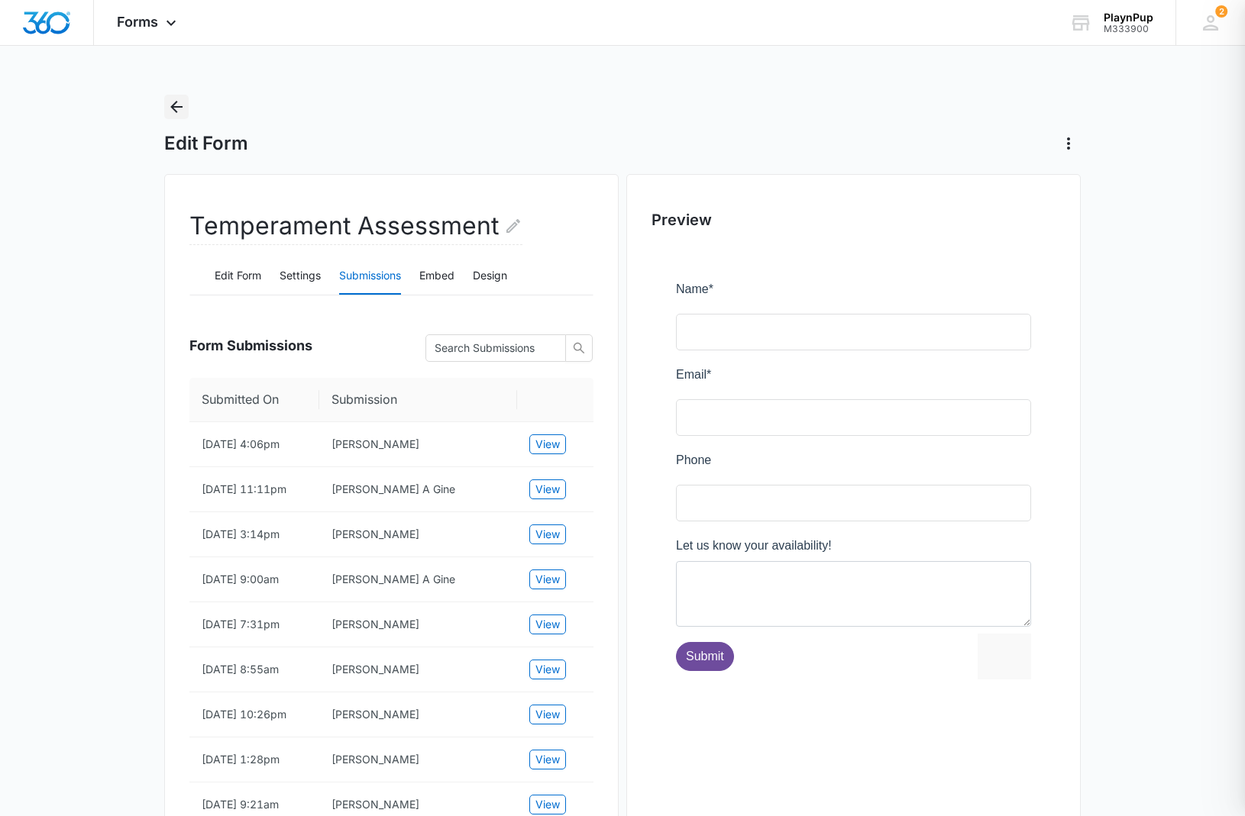
click at [181, 111] on icon "Back" at bounding box center [176, 107] width 18 height 18
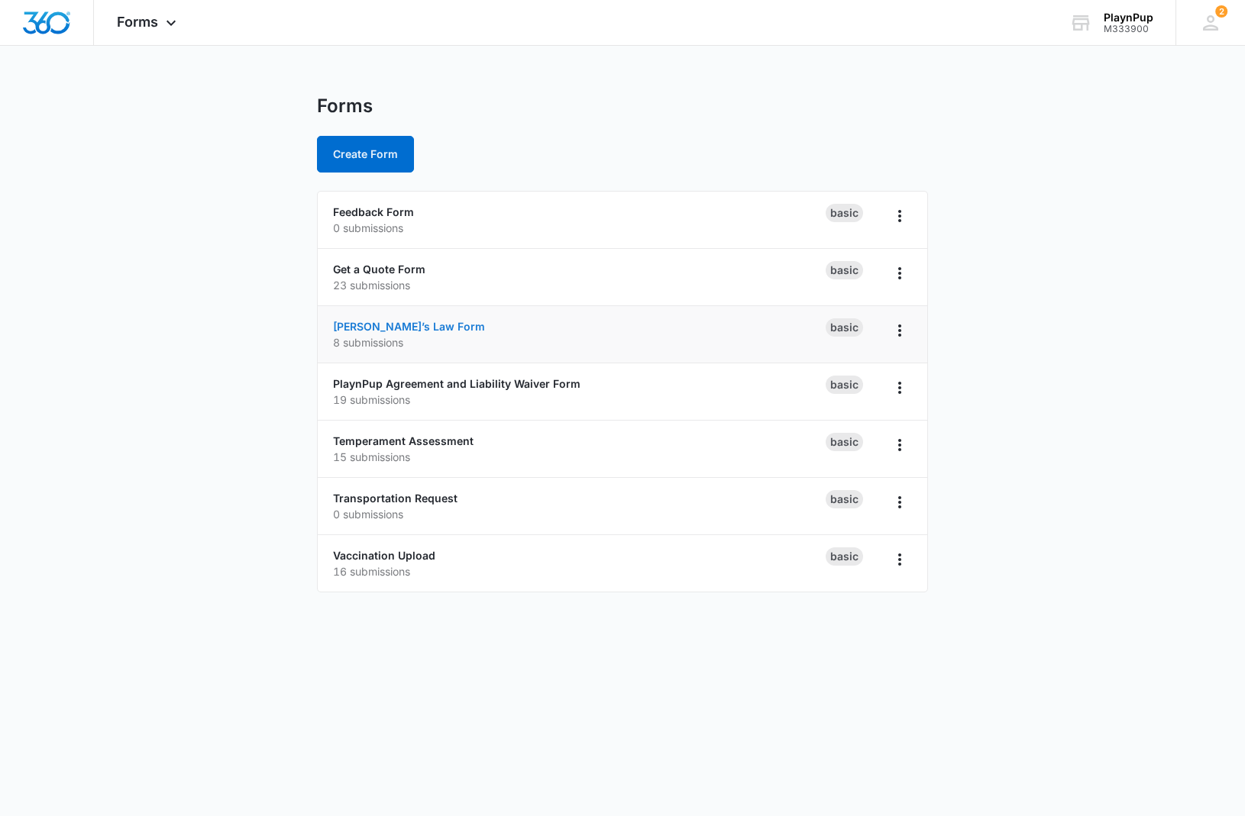
click at [379, 331] on link "[PERSON_NAME]’s Law Form" at bounding box center [409, 326] width 152 height 13
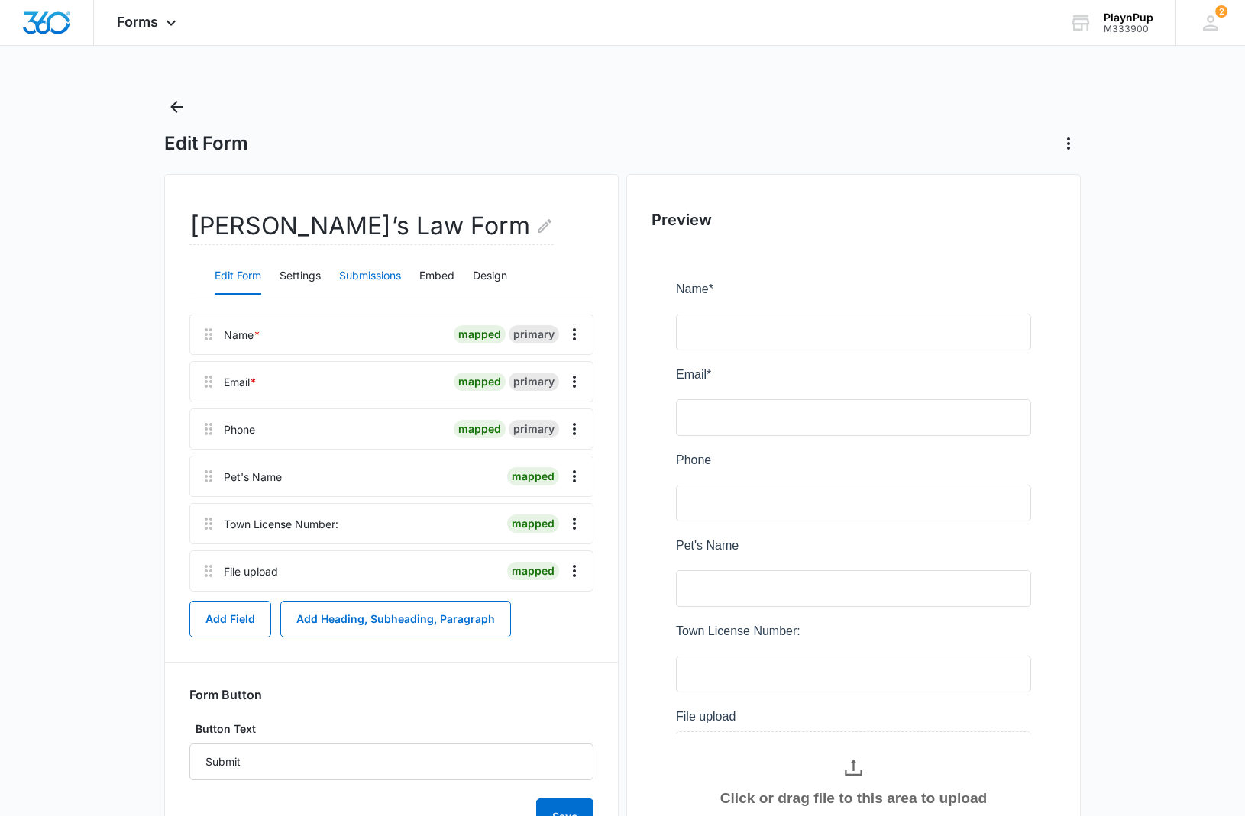
click at [387, 281] on button "Submissions" at bounding box center [370, 276] width 62 height 37
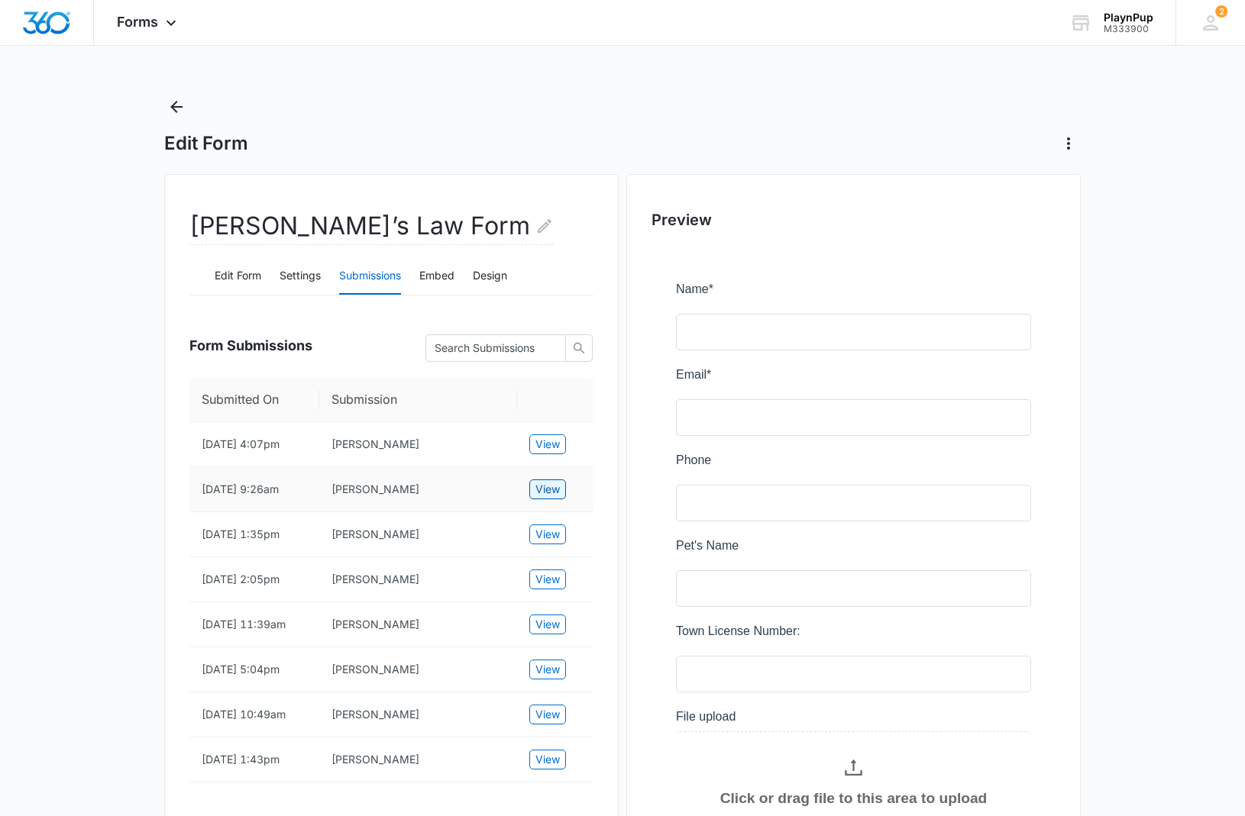
click at [540, 498] on span "View" at bounding box center [547, 489] width 24 height 17
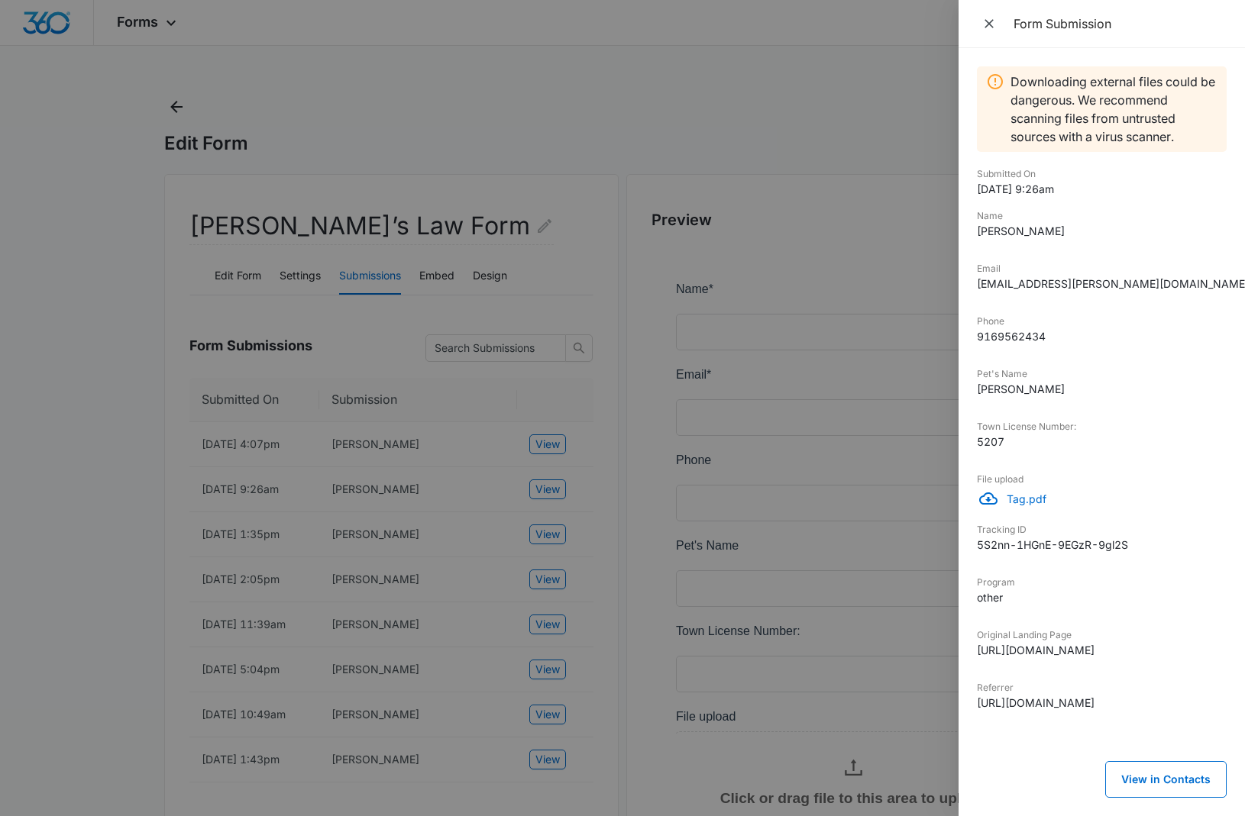
click at [1029, 504] on p "Tag.pdf" at bounding box center [1117, 499] width 220 height 16
click at [860, 235] on div at bounding box center [622, 408] width 1245 height 816
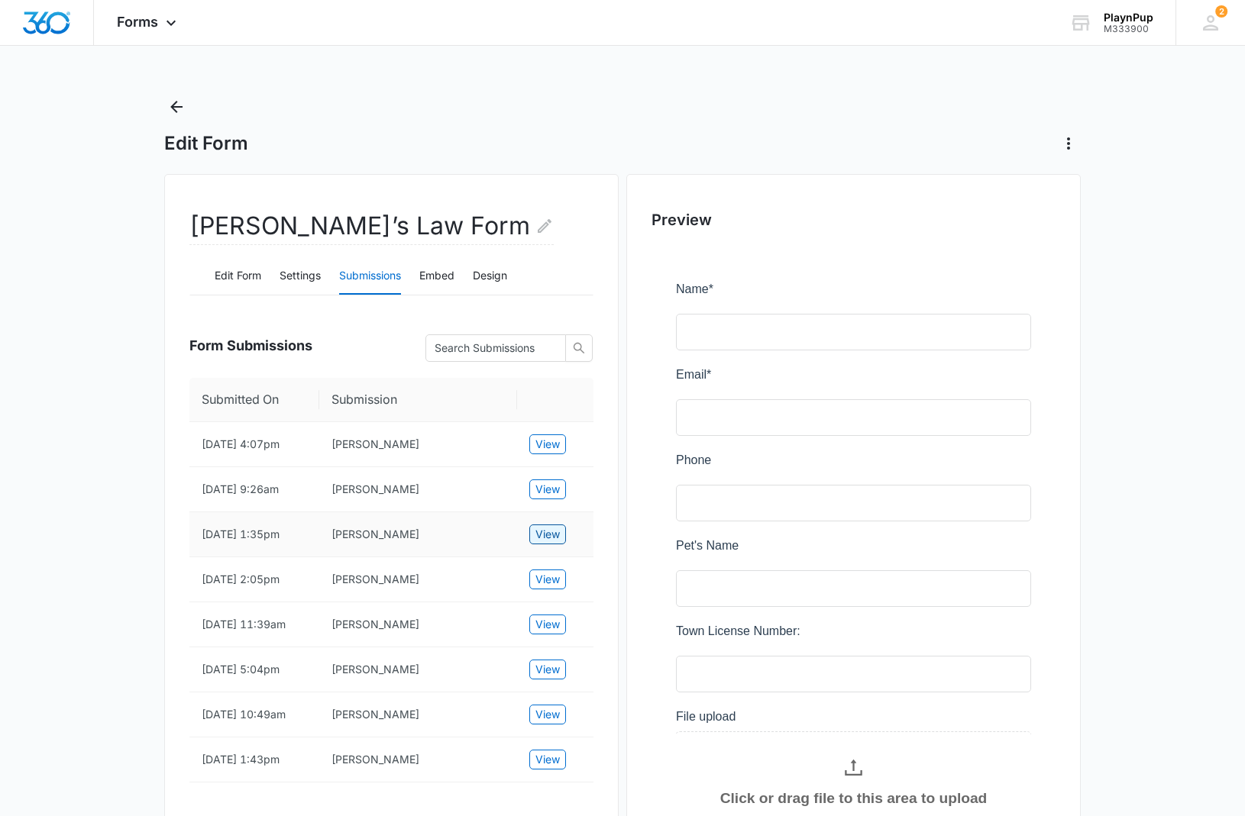
click at [557, 543] on span "View" at bounding box center [547, 534] width 24 height 17
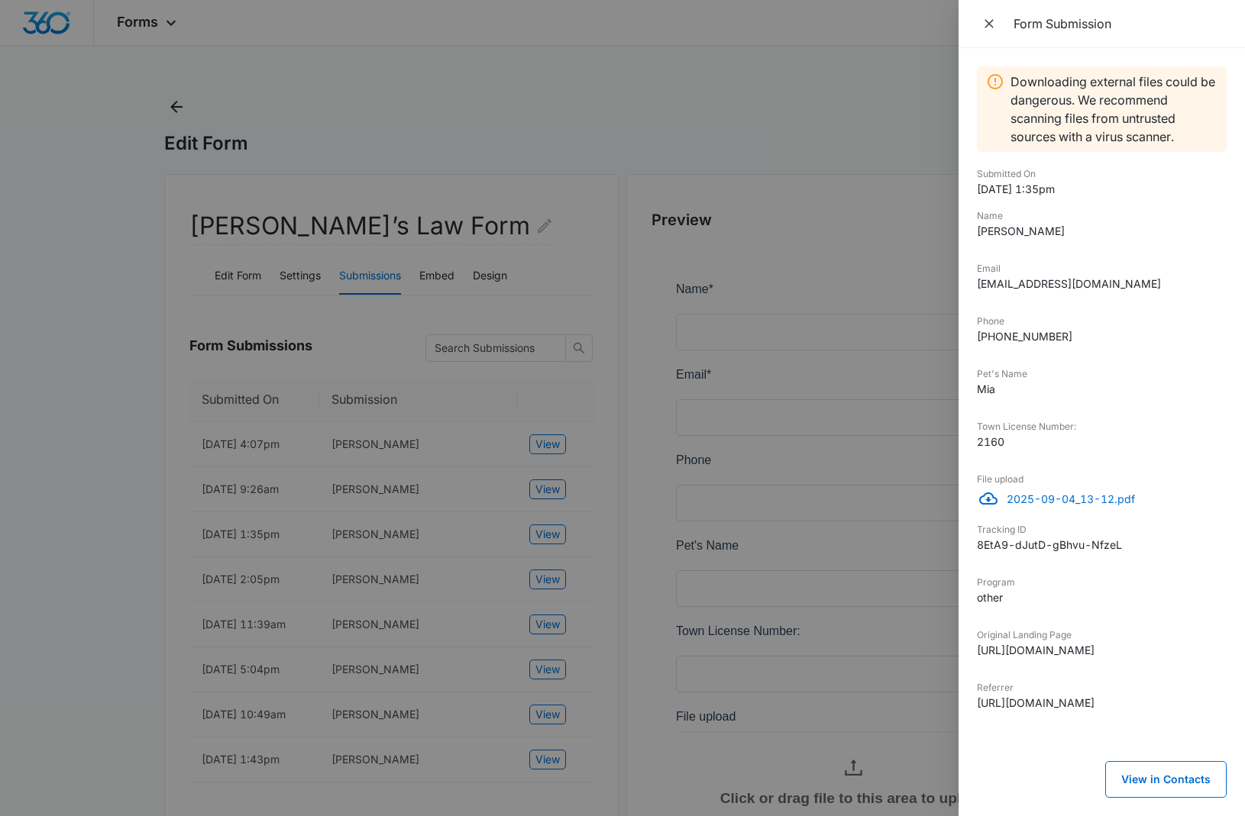
click at [1071, 503] on p "2025-09-04_13-12.pdf" at bounding box center [1117, 499] width 220 height 16
click at [655, 107] on div at bounding box center [622, 408] width 1245 height 816
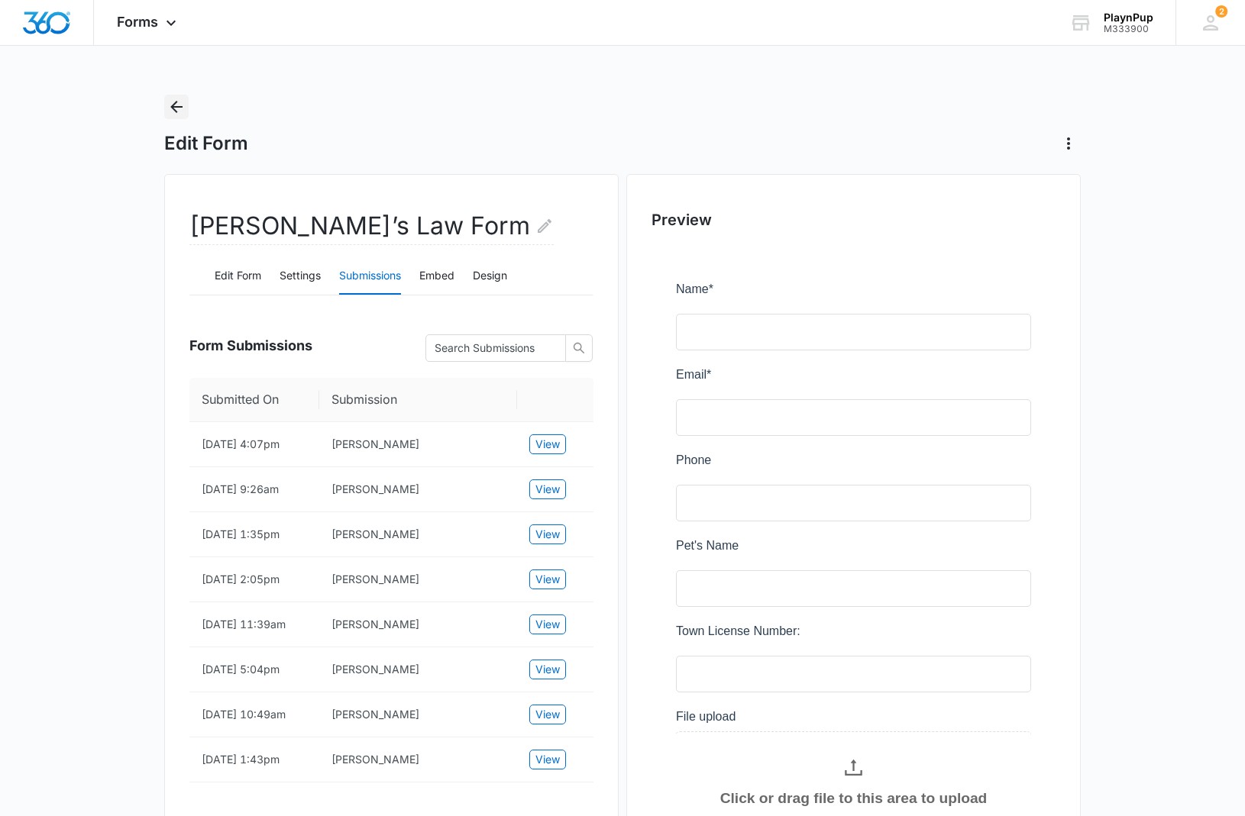
click at [171, 105] on icon "Back" at bounding box center [176, 107] width 18 height 18
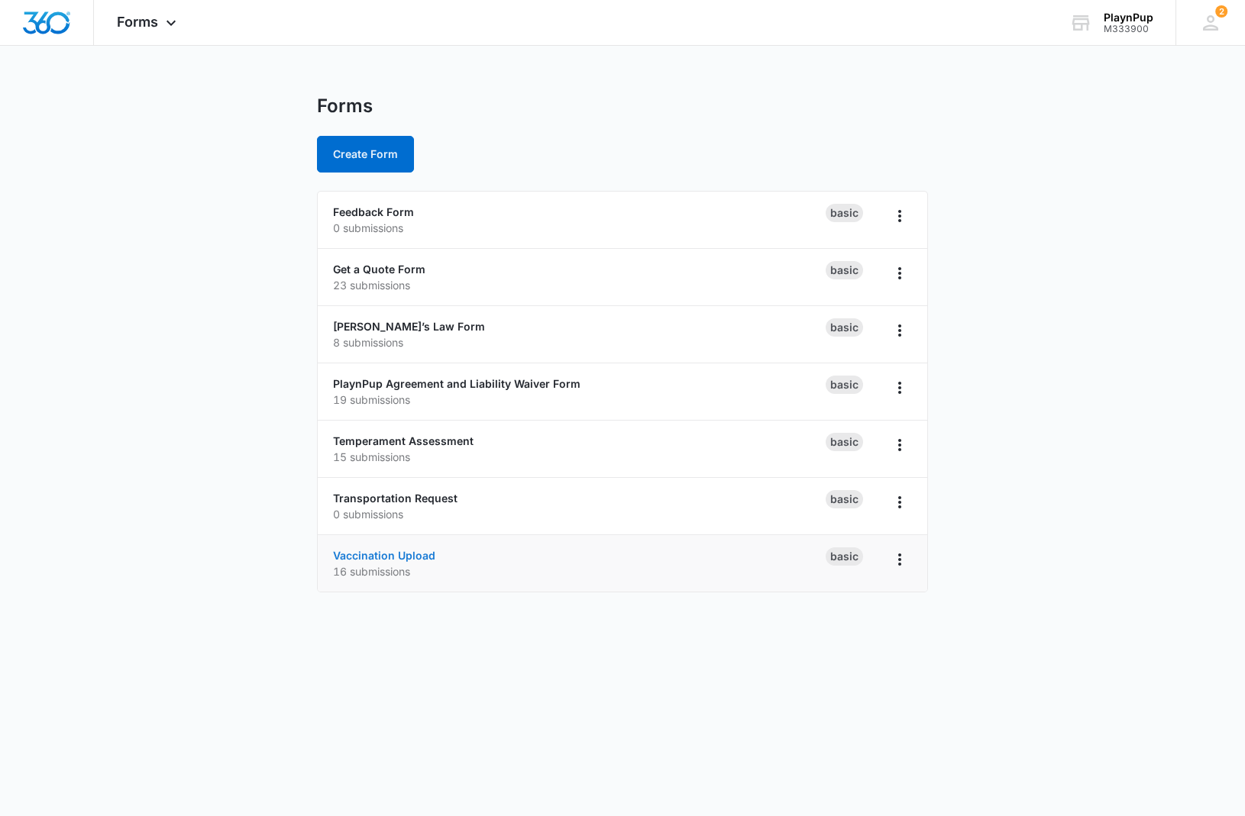
click at [404, 561] on link "Vaccination Upload" at bounding box center [384, 555] width 102 height 13
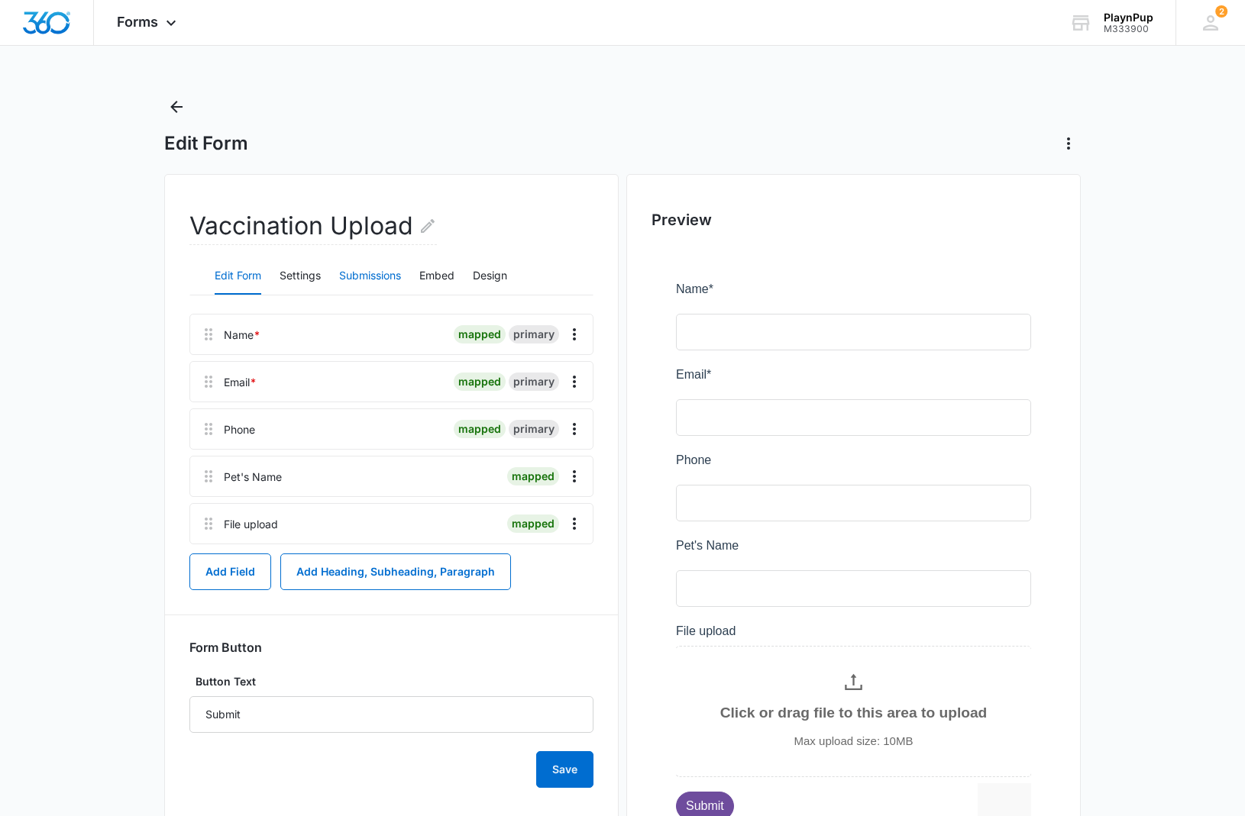
click at [367, 278] on button "Submissions" at bounding box center [370, 276] width 62 height 37
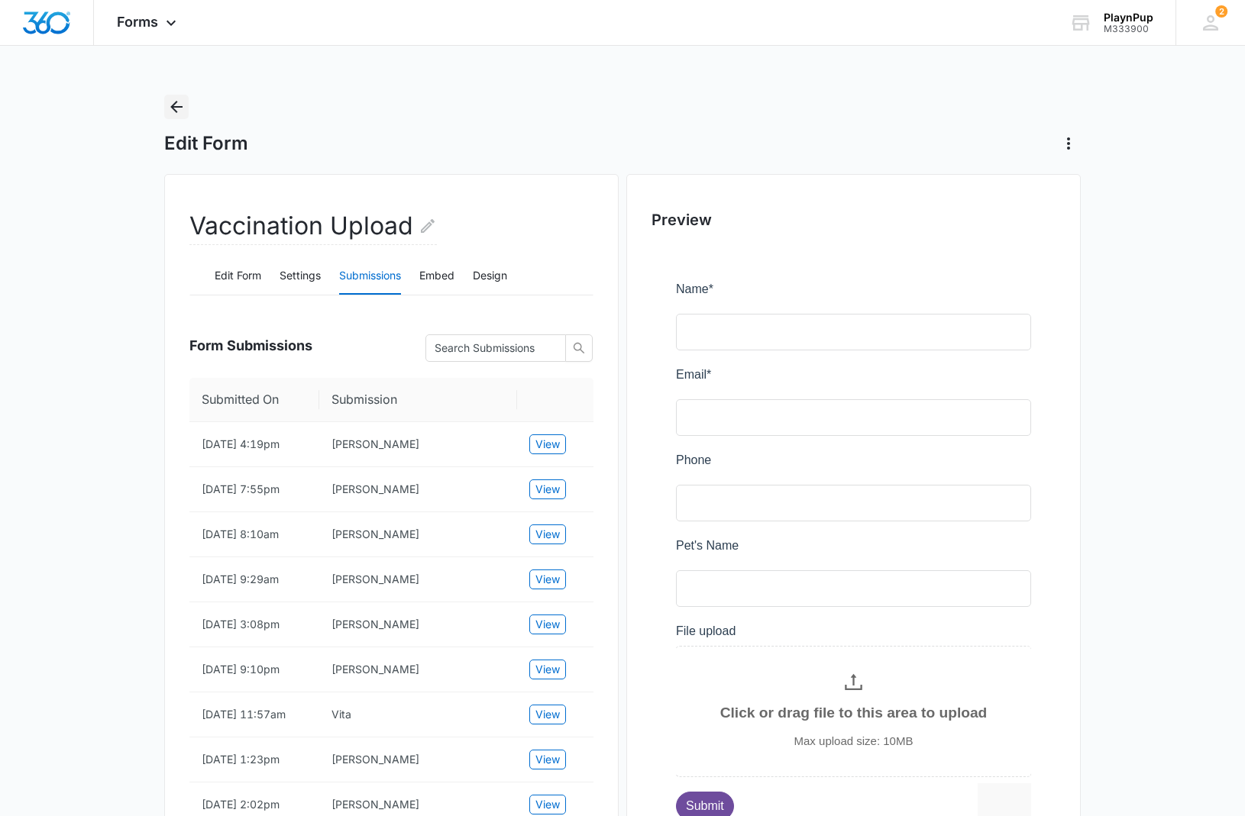
click at [174, 108] on icon "Back" at bounding box center [176, 107] width 12 height 12
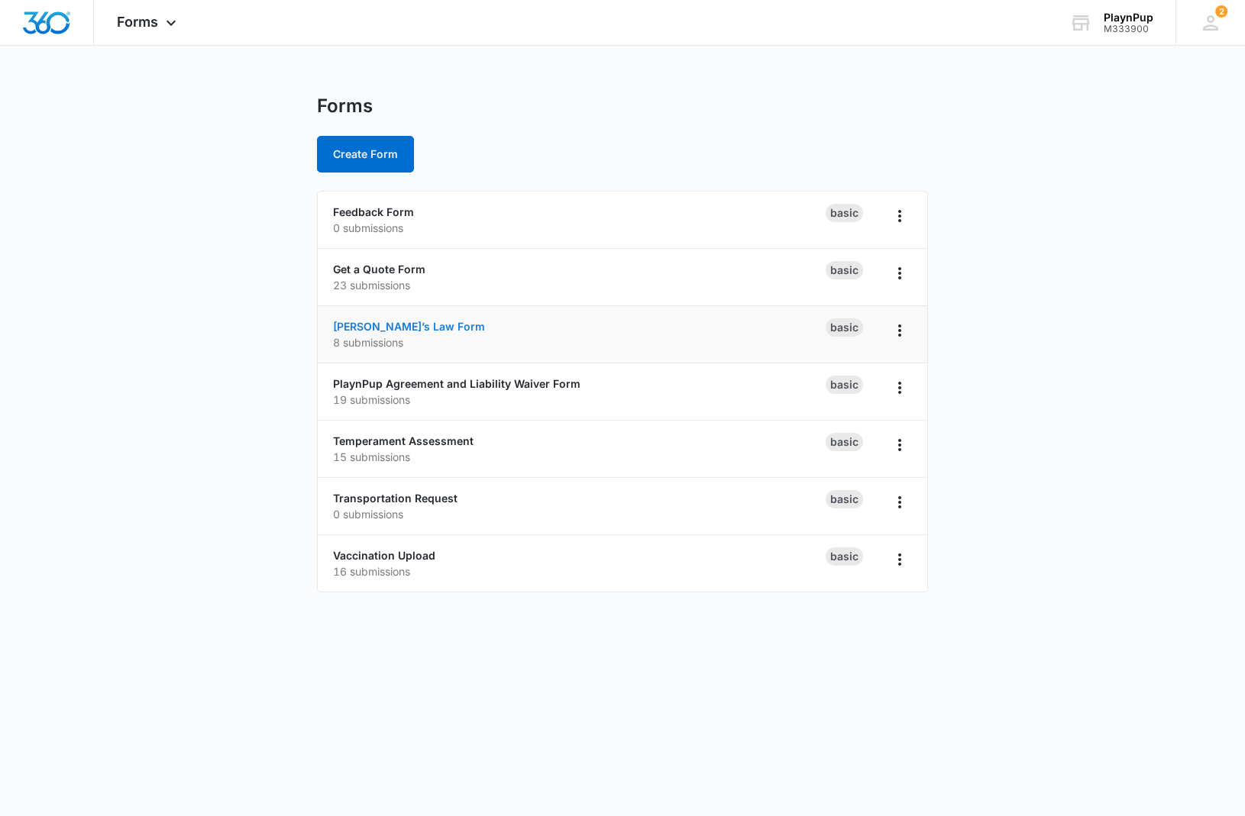
click at [379, 327] on link "[PERSON_NAME]’s Law Form" at bounding box center [409, 326] width 152 height 13
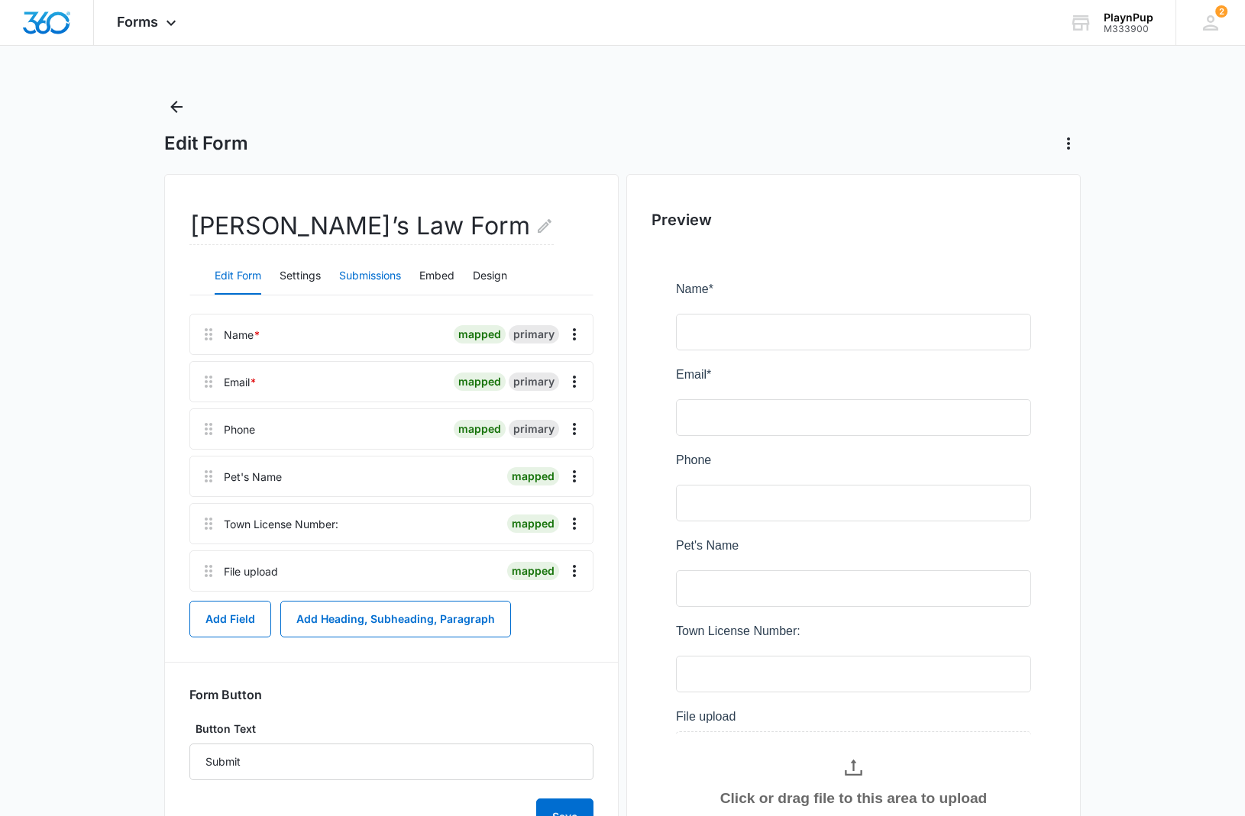
click at [381, 274] on button "Submissions" at bounding box center [370, 276] width 62 height 37
